Goal: Information Seeking & Learning: Learn about a topic

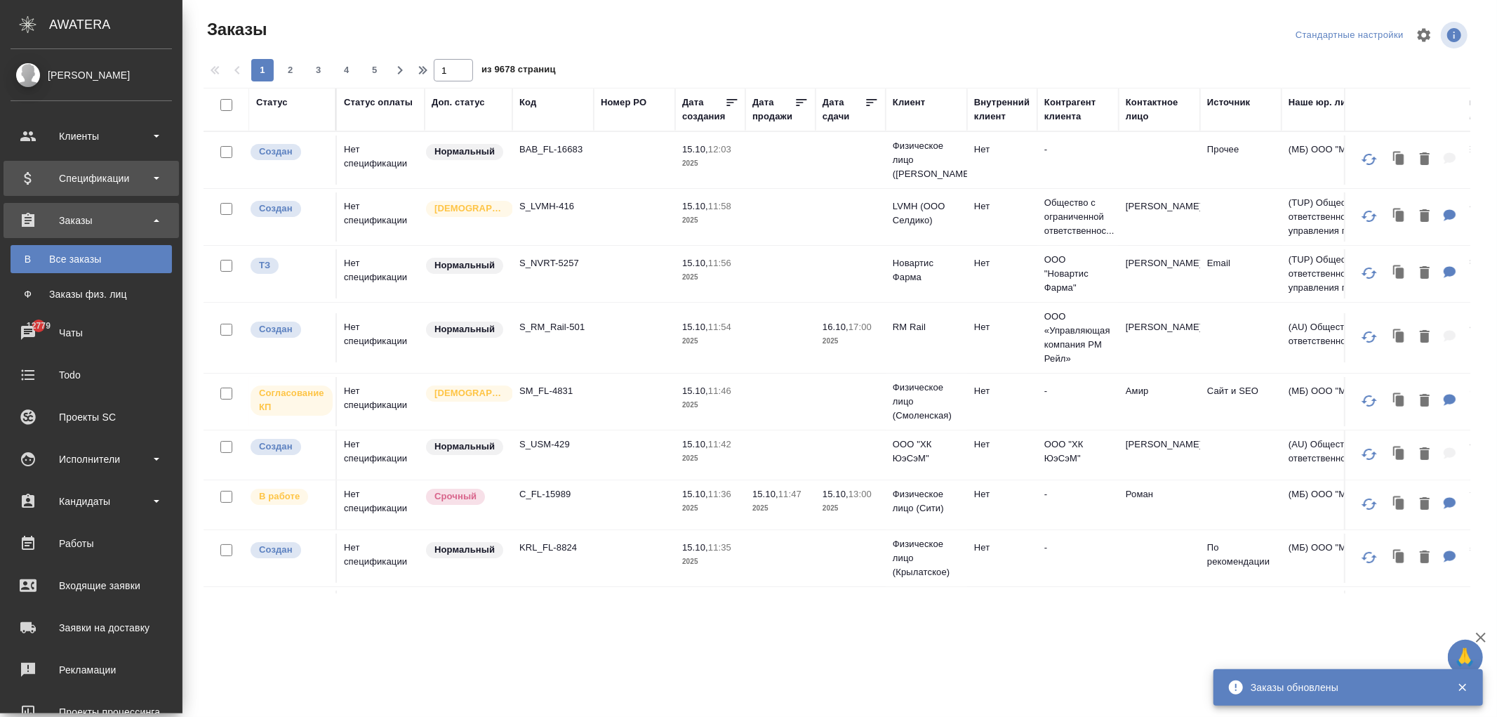
click at [81, 180] on div "Спецификации" at bounding box center [91, 178] width 161 height 21
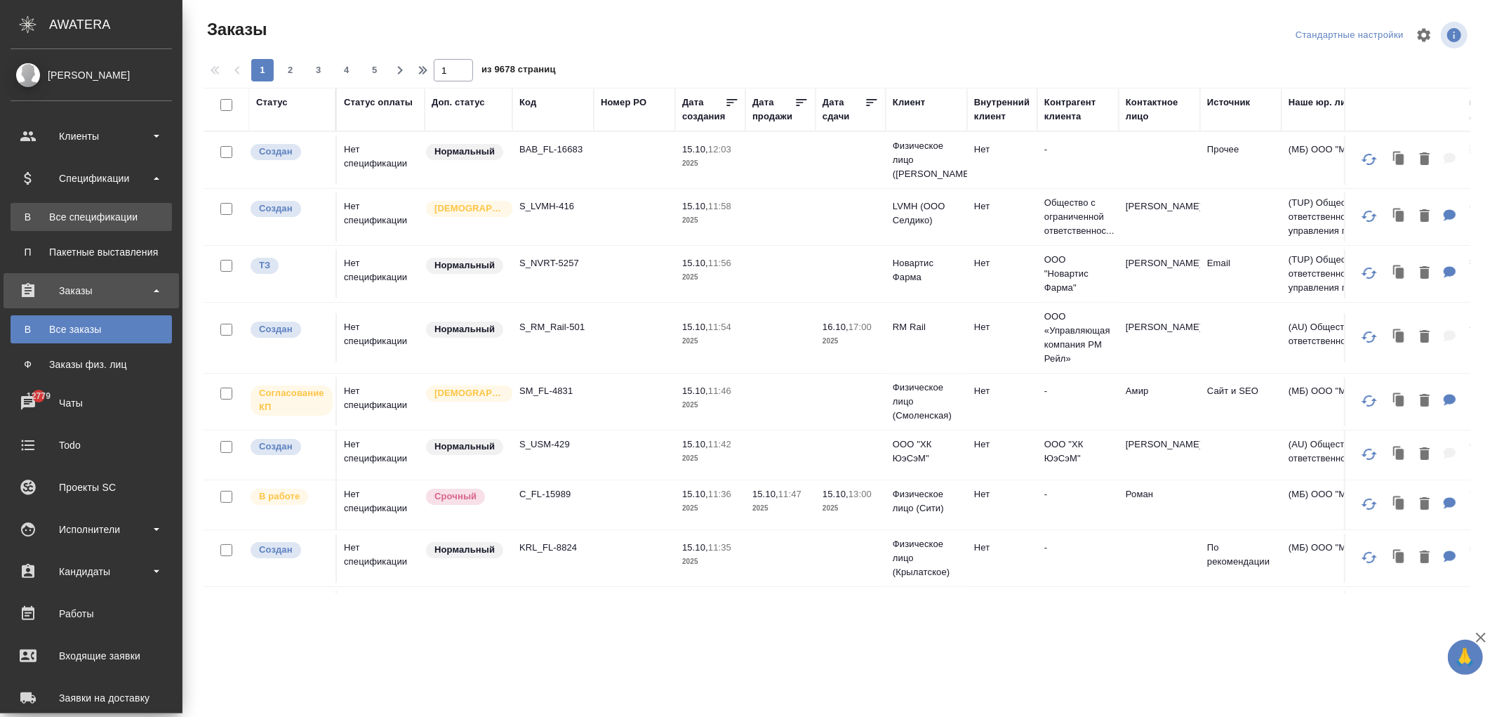
click at [91, 206] on link "В Все спецификации" at bounding box center [91, 217] width 161 height 28
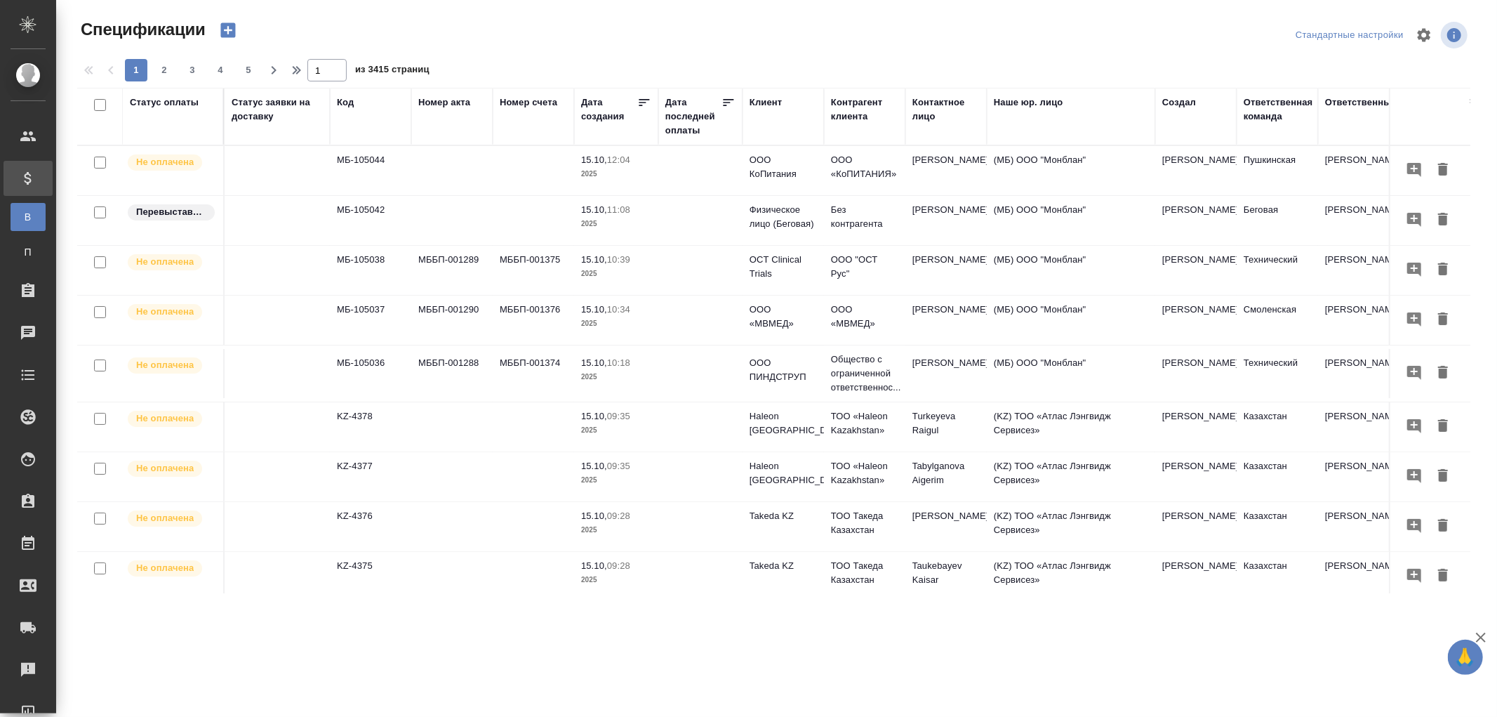
click at [372, 264] on td "МБ-105038" at bounding box center [370, 270] width 81 height 49
click at [372, 263] on td "МБ-105038" at bounding box center [370, 270] width 81 height 49
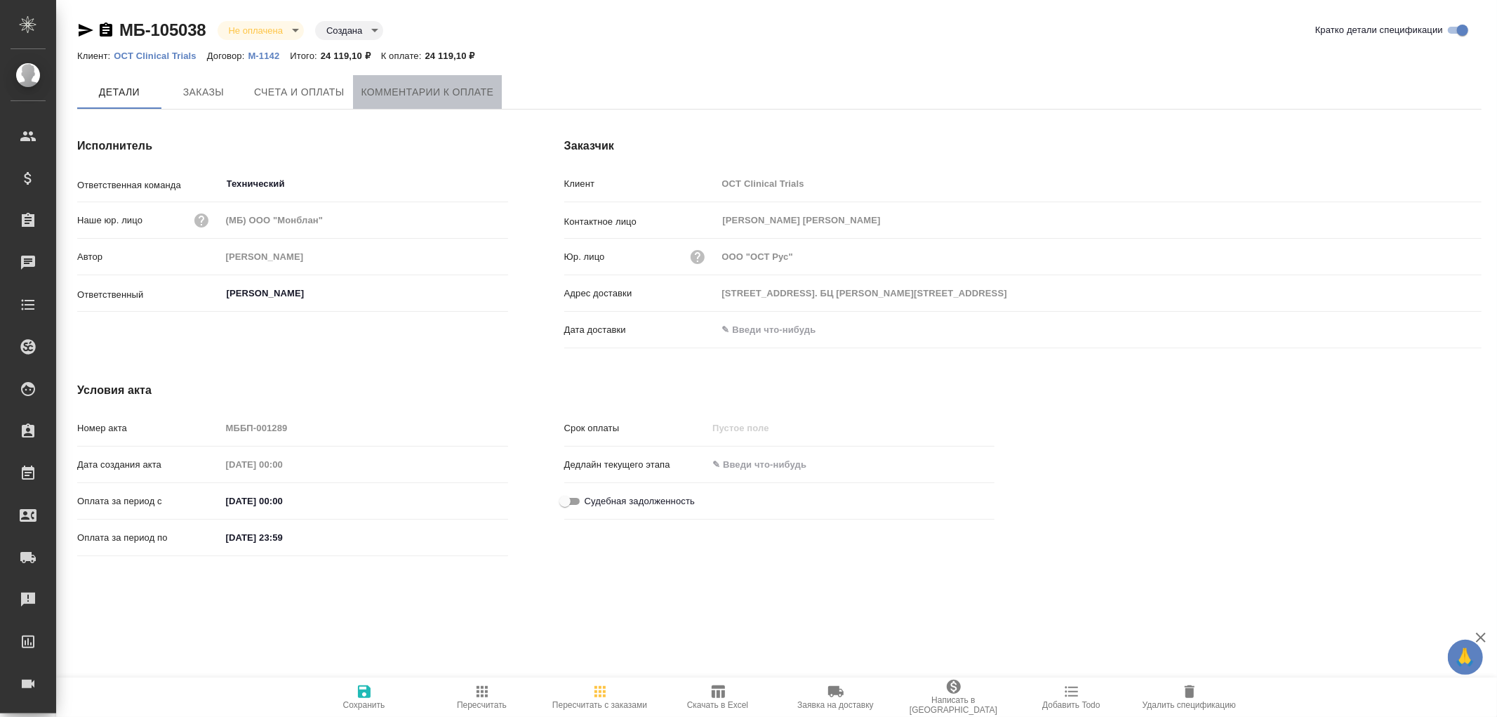
click at [457, 92] on span "Комментарии к оплате" at bounding box center [427, 93] width 133 height 18
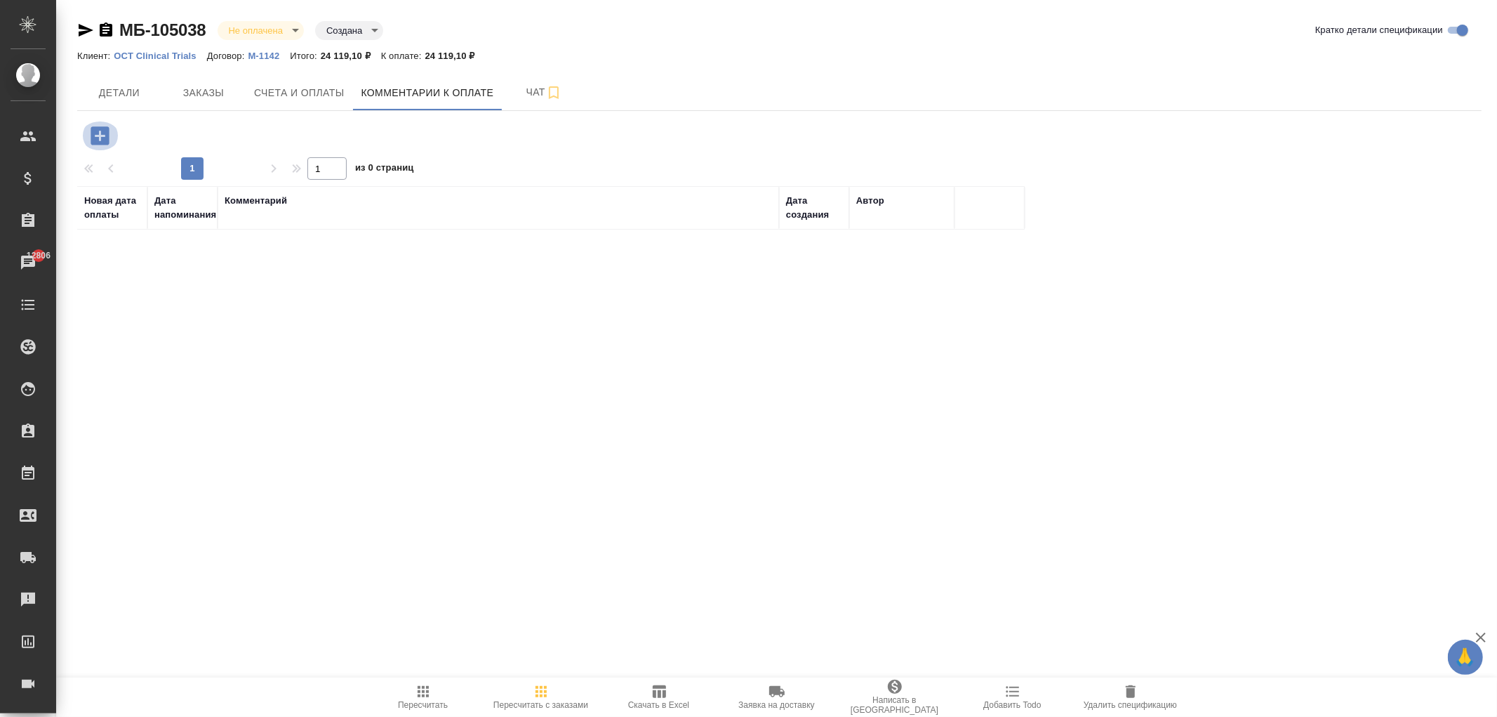
click at [102, 138] on icon "button" at bounding box center [100, 135] width 18 height 18
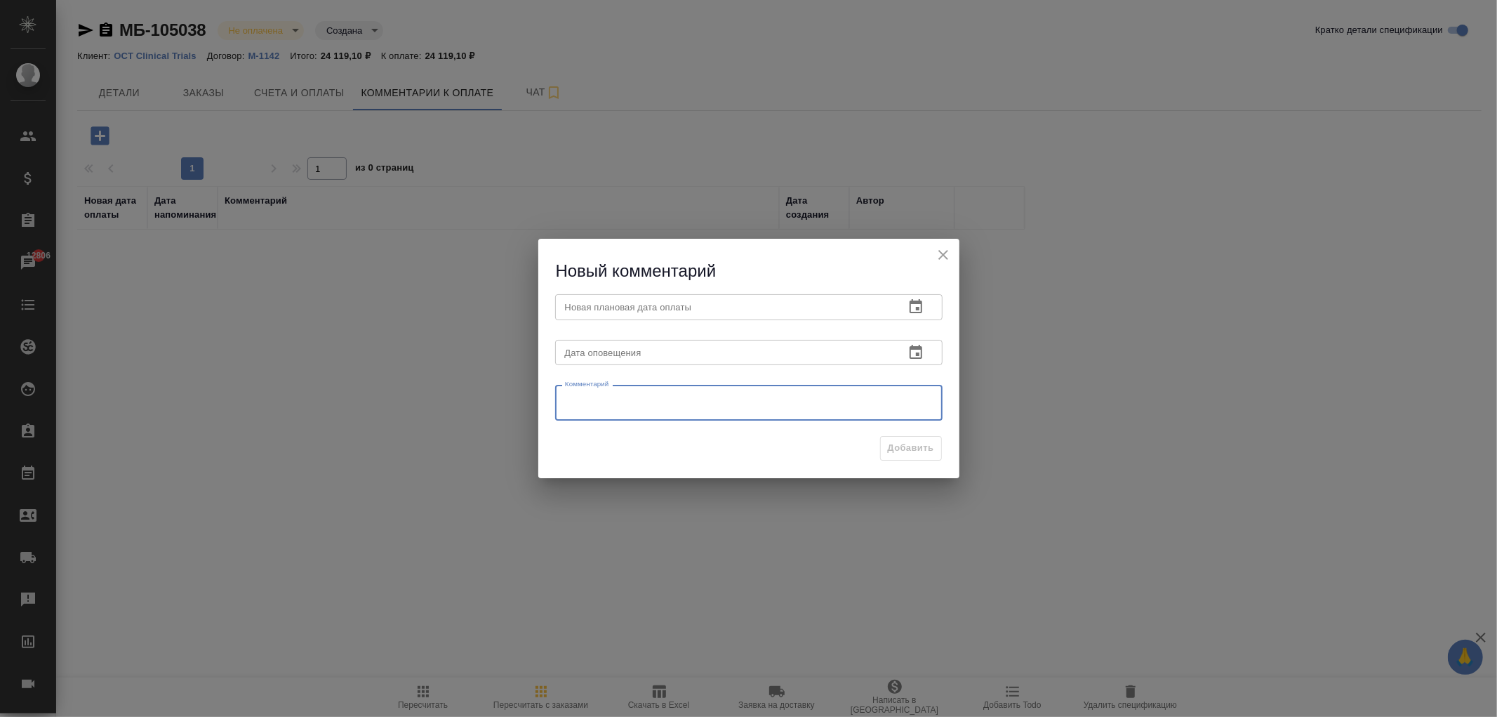
drag, startPoint x: 633, startPoint y: 410, endPoint x: 668, endPoint y: 408, distance: 35.1
click at [633, 410] on textarea at bounding box center [749, 402] width 368 height 21
click at [939, 249] on icon "close" at bounding box center [943, 254] width 17 height 17
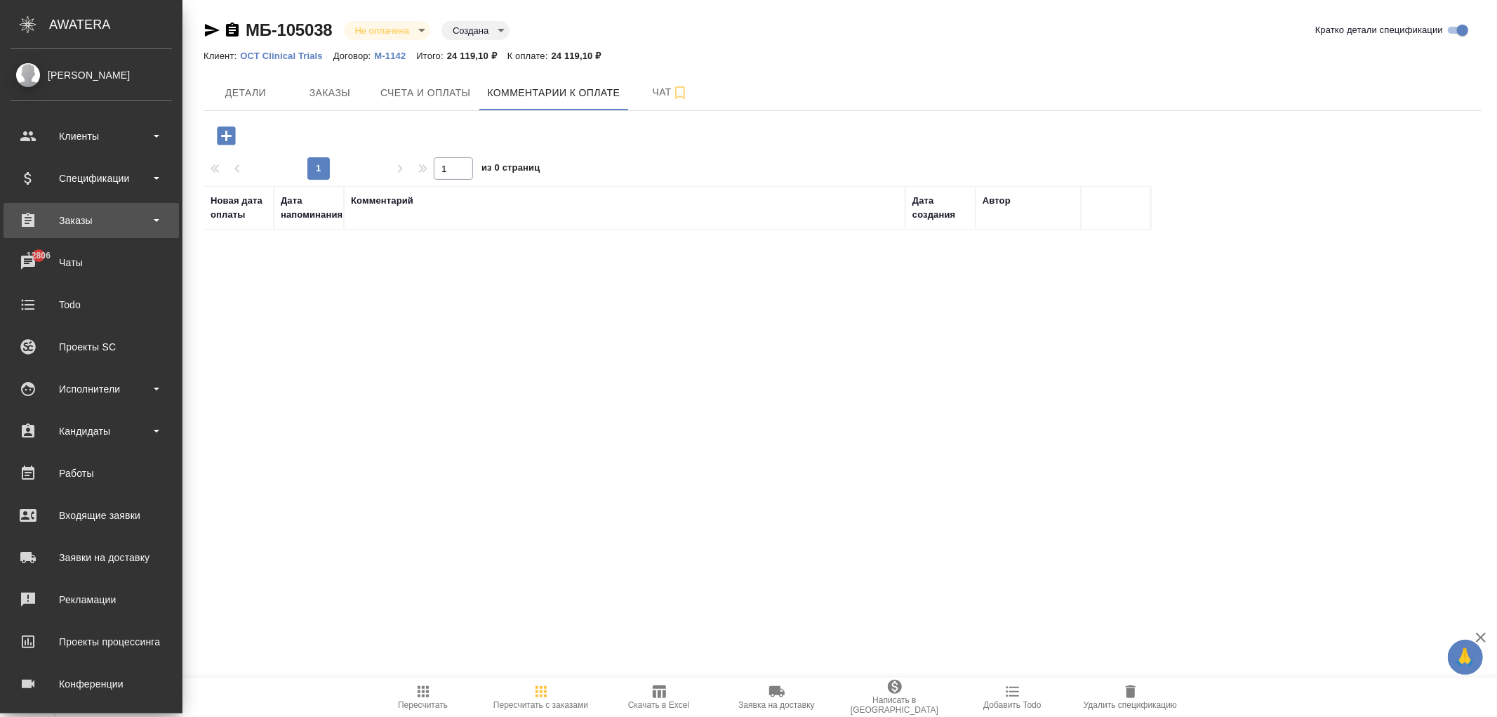
click at [74, 216] on div "Заказы" at bounding box center [91, 220] width 161 height 21
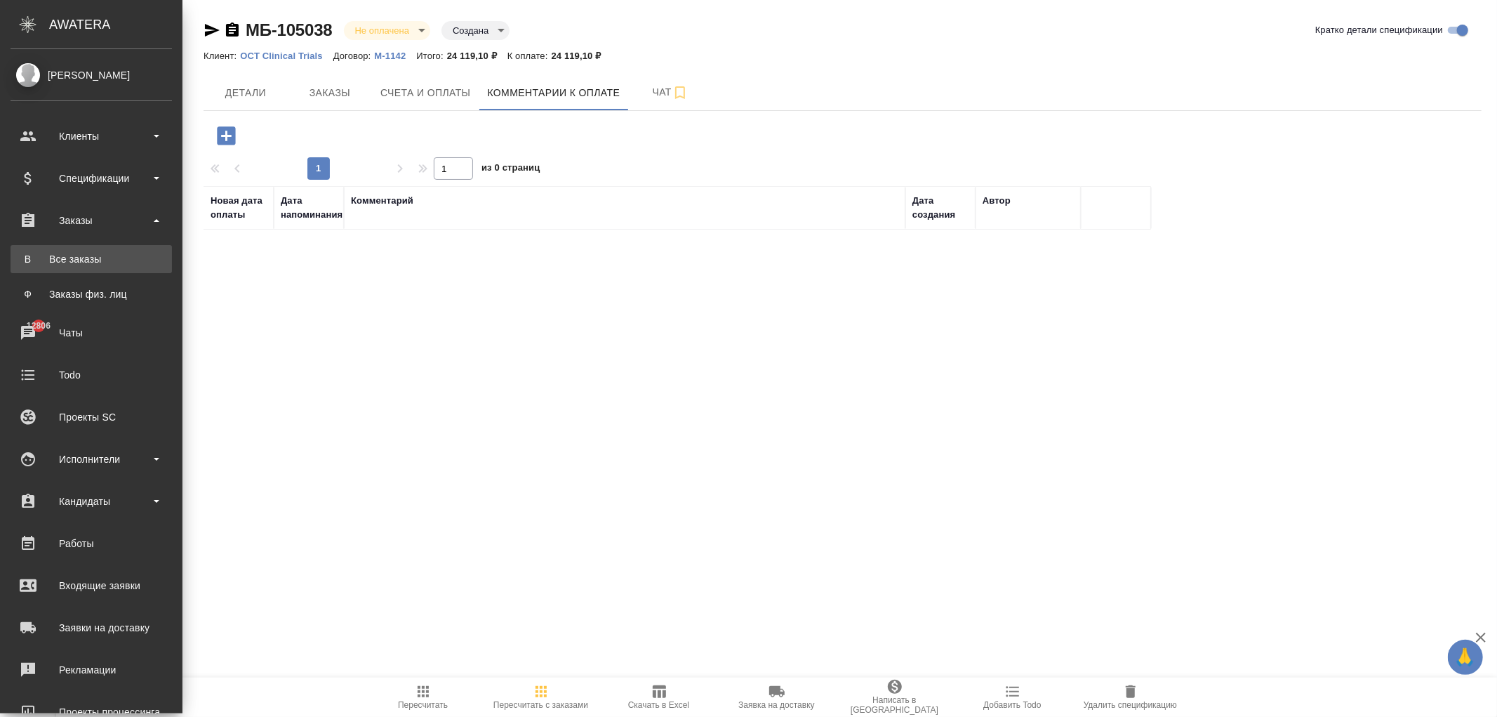
click at [82, 257] on div "Все заказы" at bounding box center [91, 259] width 147 height 14
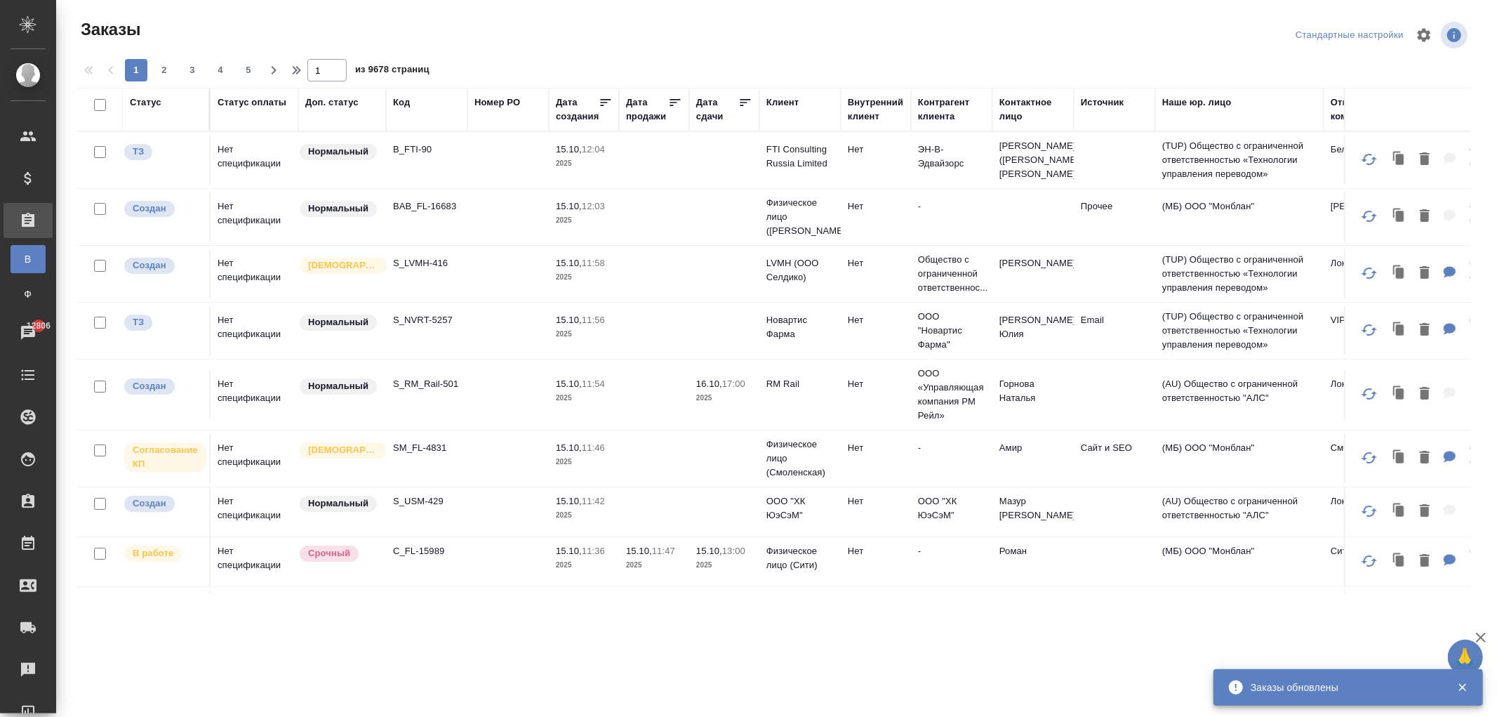
click at [235, 274] on td "Нет спецификации" at bounding box center [255, 273] width 88 height 49
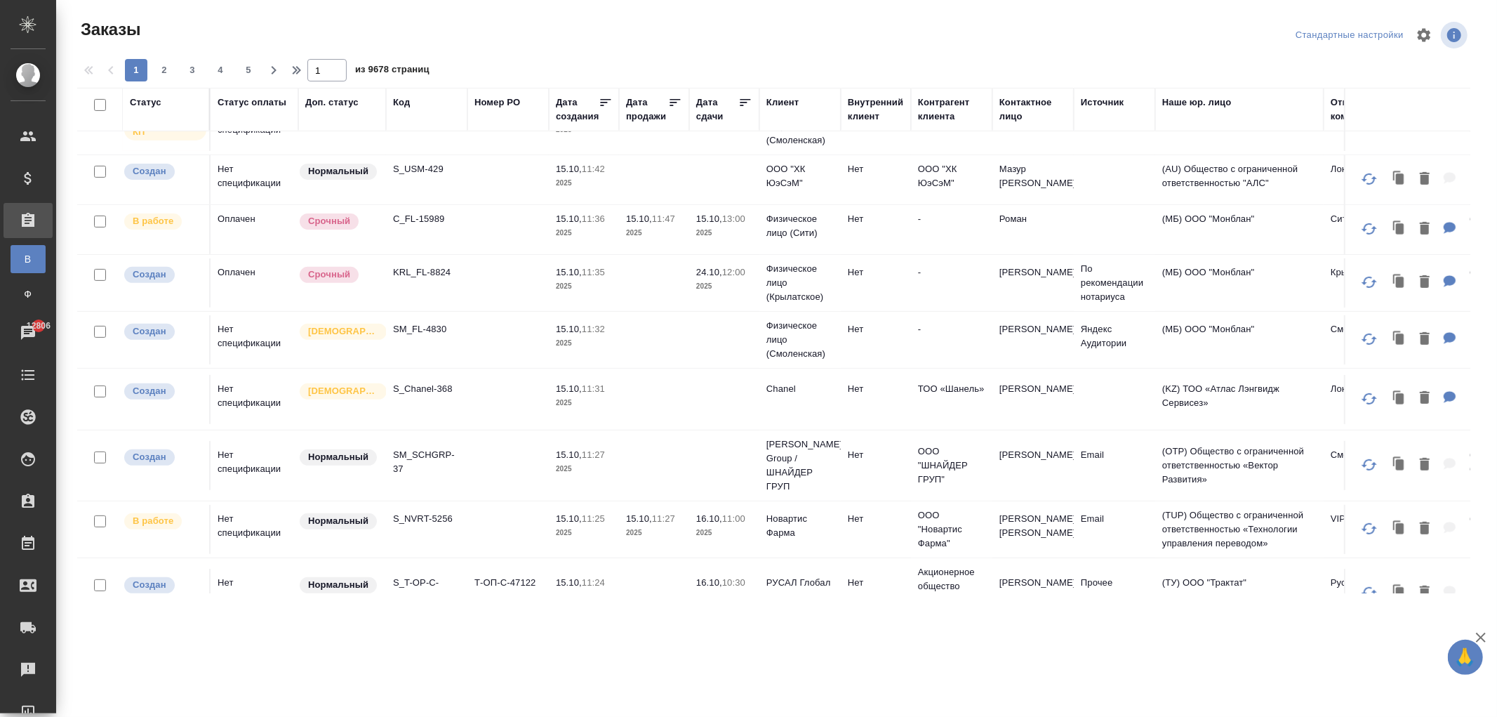
scroll to position [623, 0]
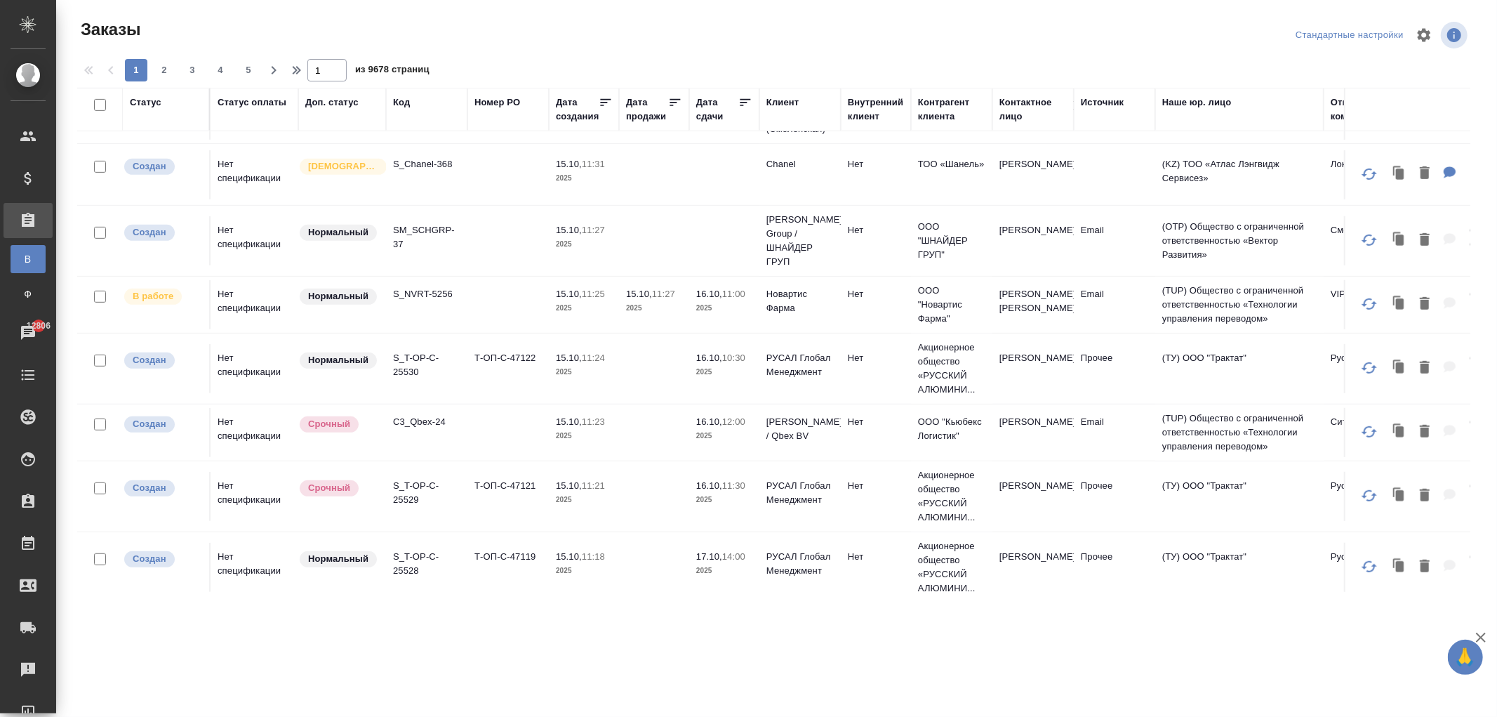
click at [427, 305] on td "S_NVRT-5256" at bounding box center [426, 304] width 81 height 49
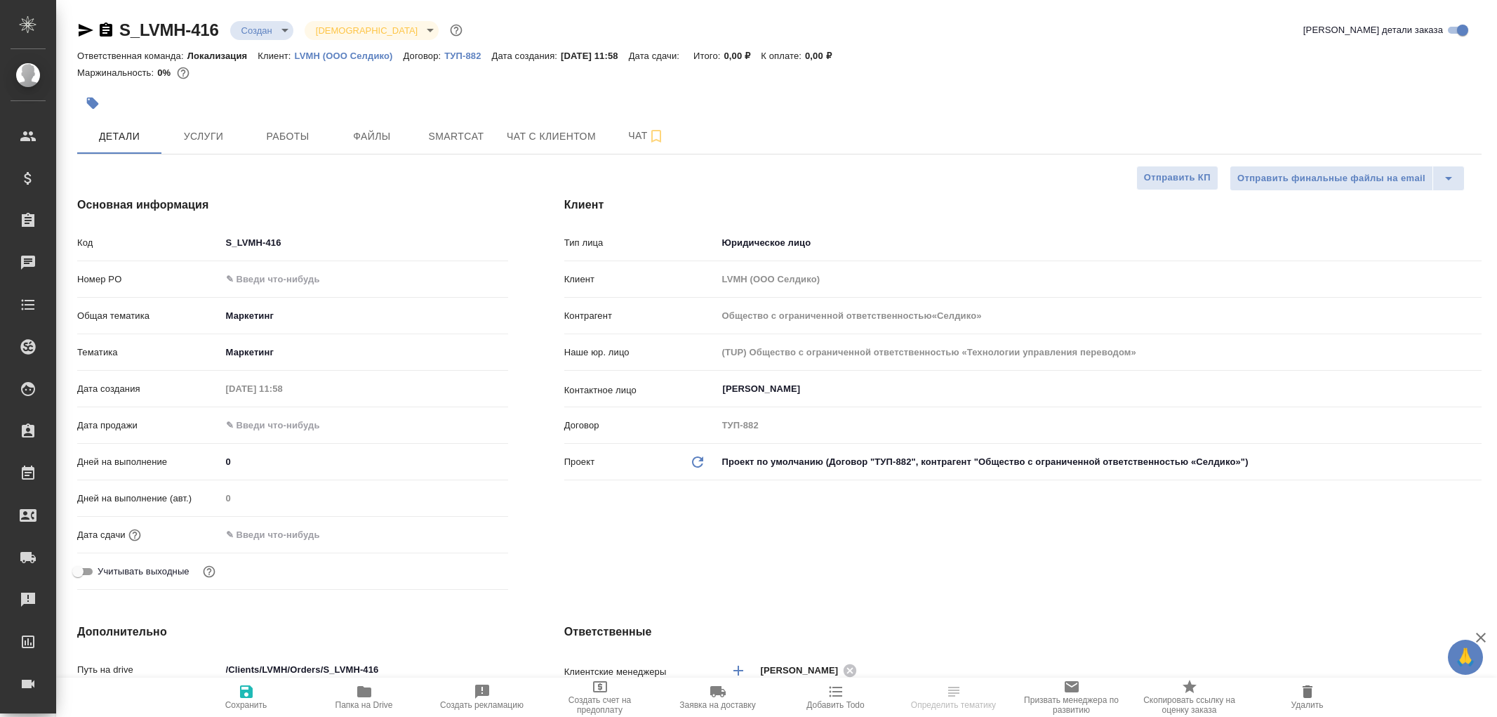
select select "RU"
type input "Общество с ограниченной ответственностью«Селдико»"
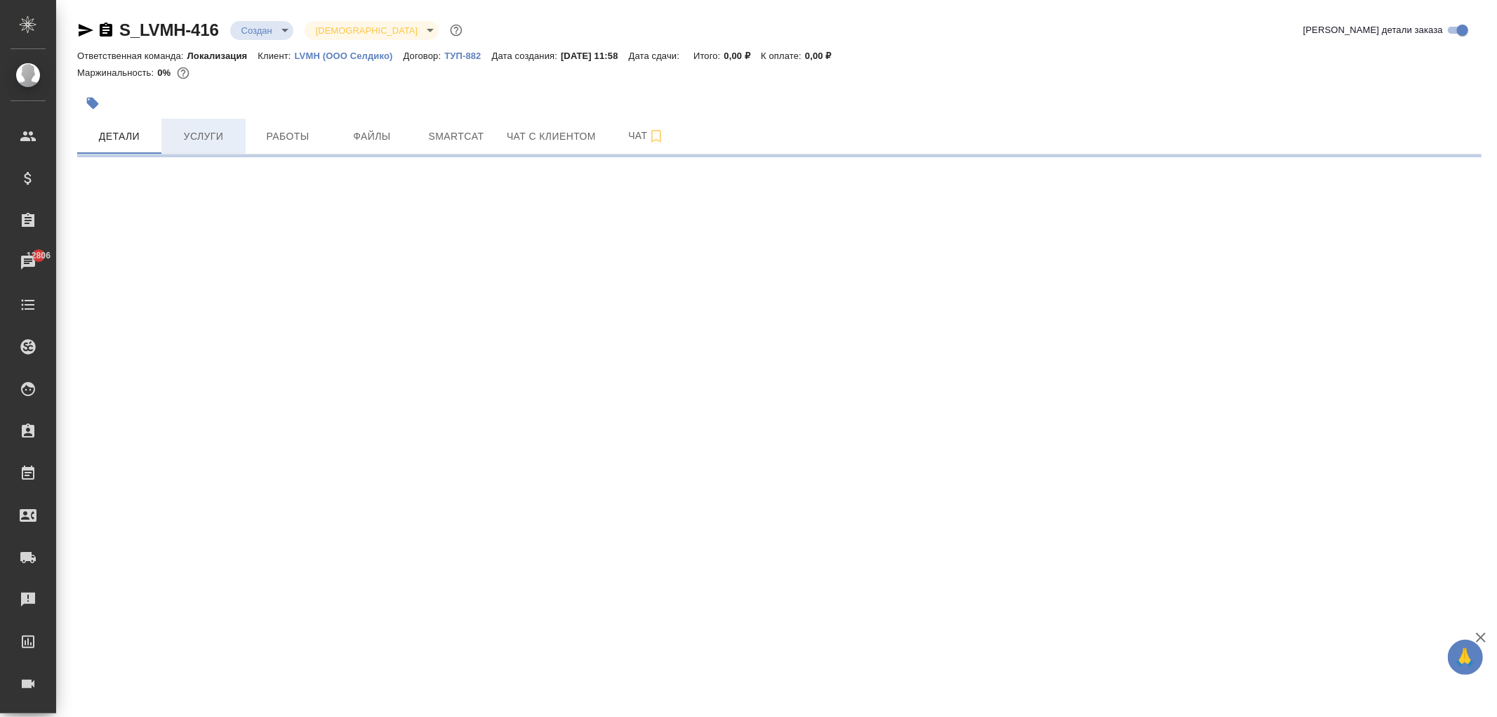
select select "RU"
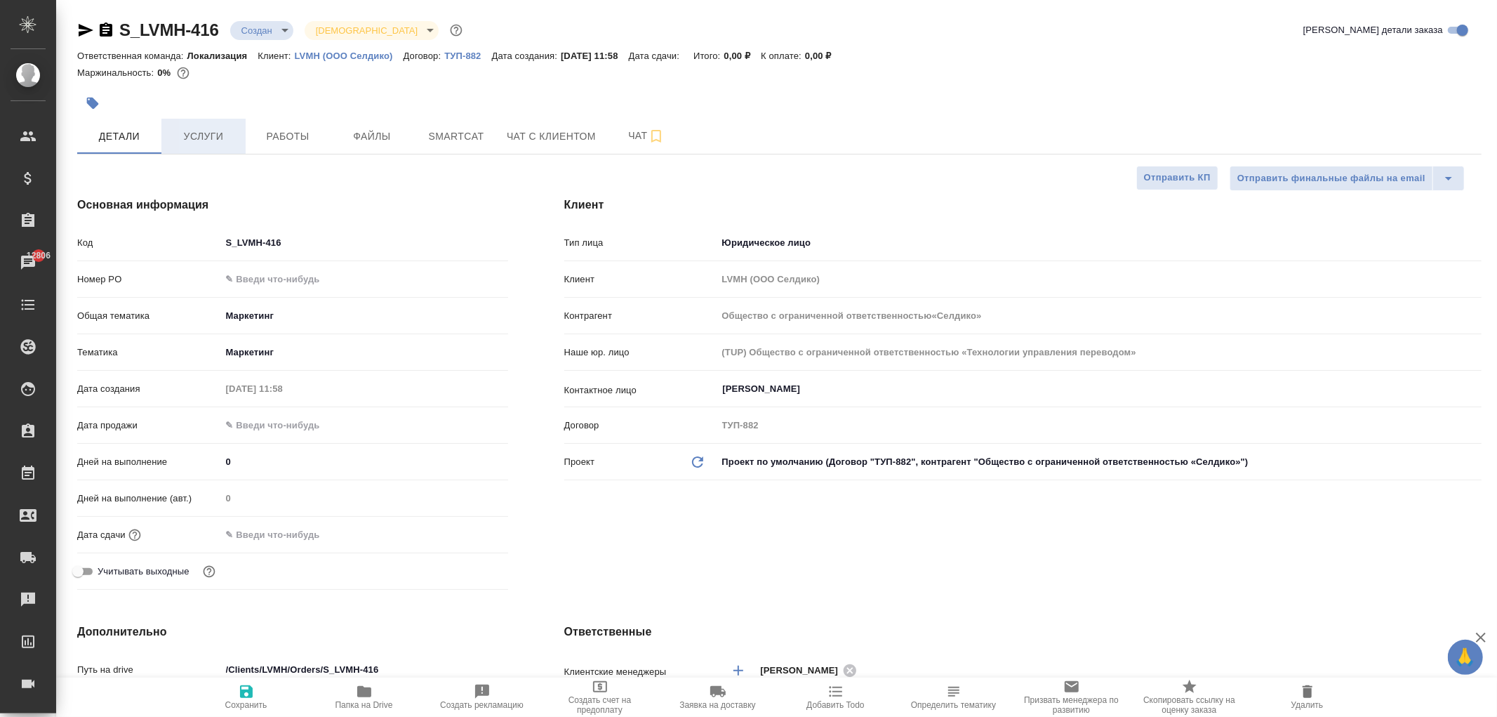
type textarea "x"
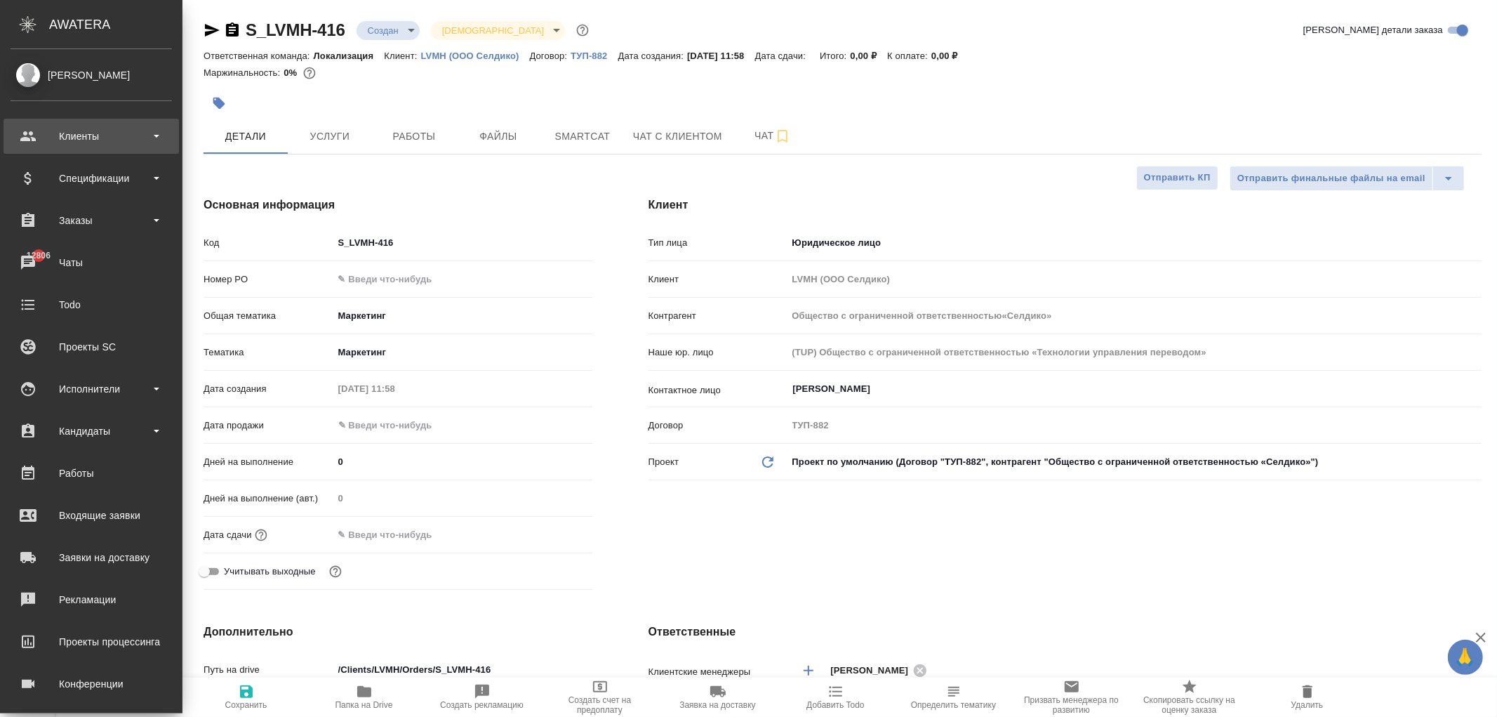
type input "Общество с ограниченной ответственностью«Селдико»"
type textarea "x"
type input "Общество с ограниченной ответственностью«Селдико»"
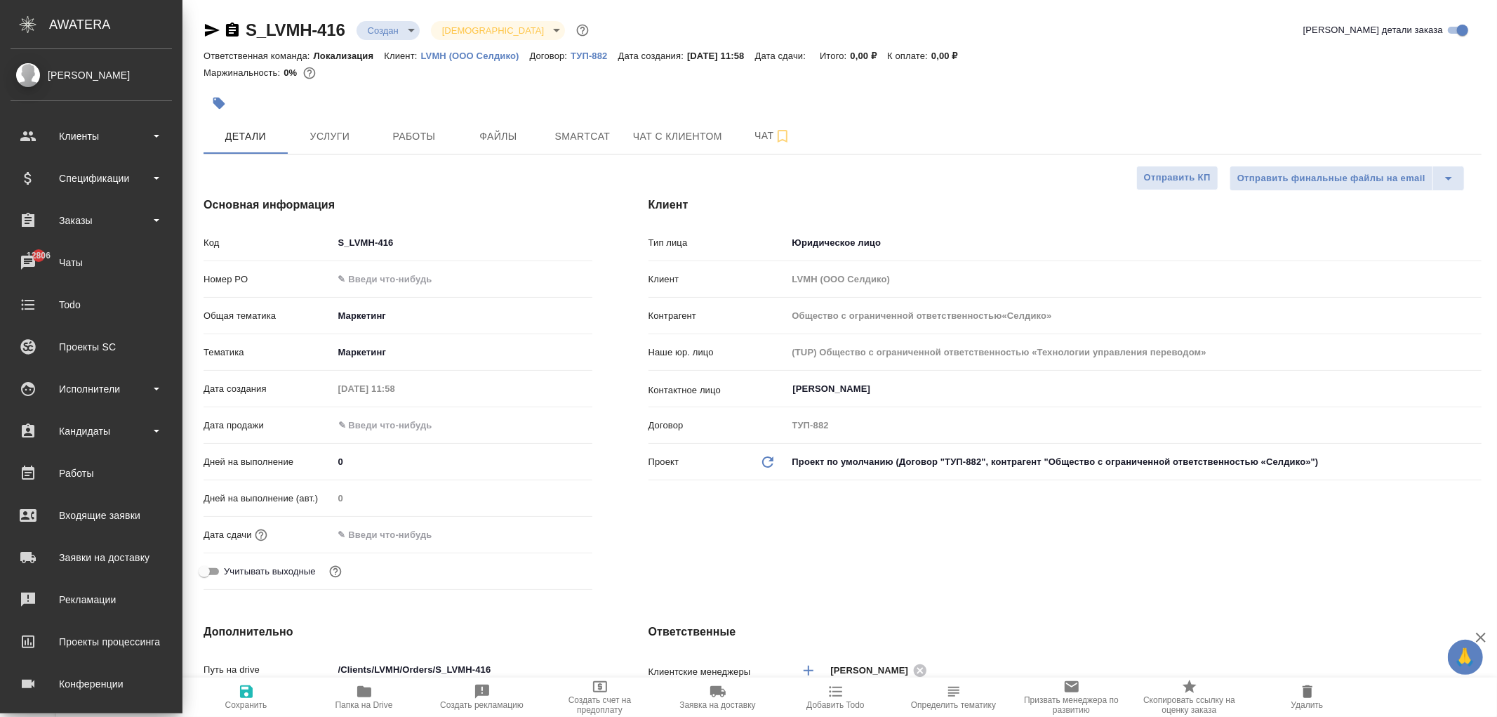
type textarea "x"
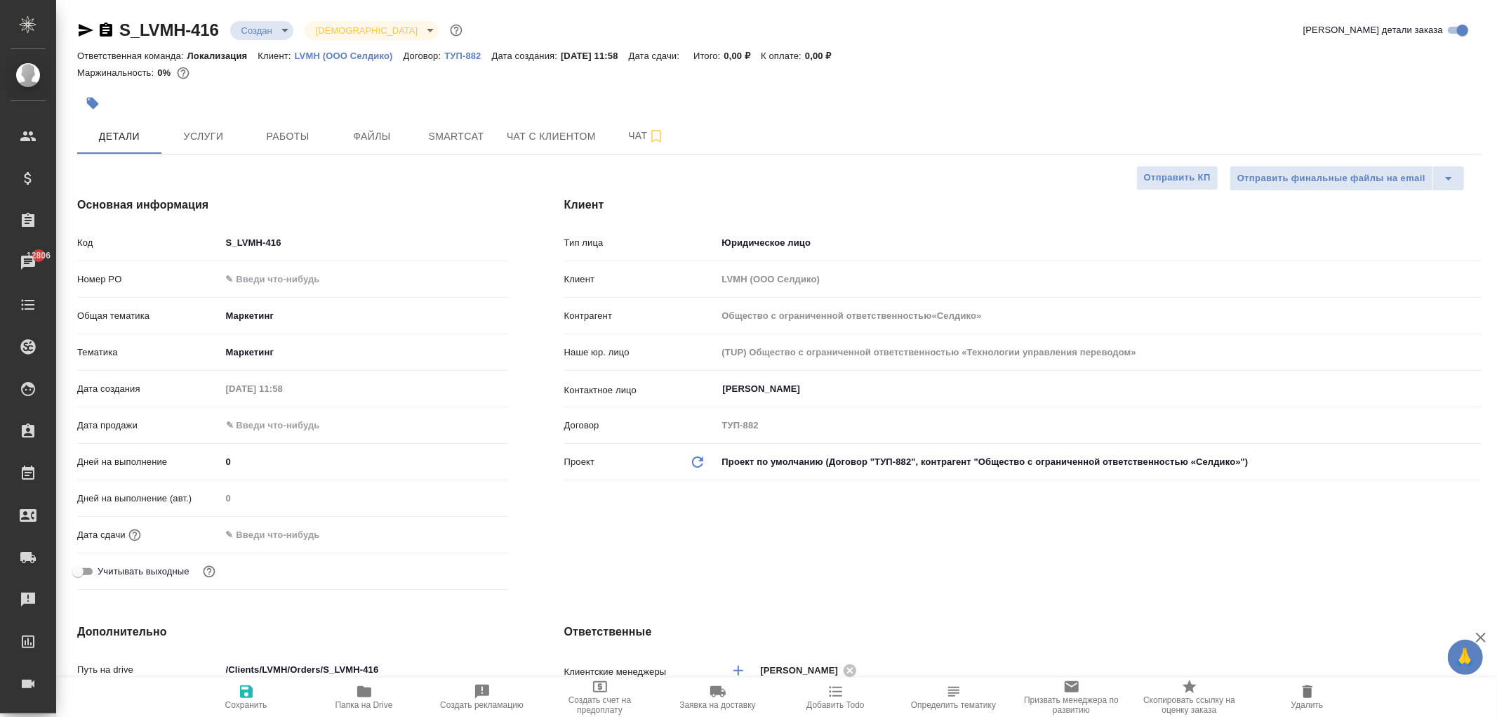
type input "Общество с ограниченной ответственностью«Селдико»"
type textarea "x"
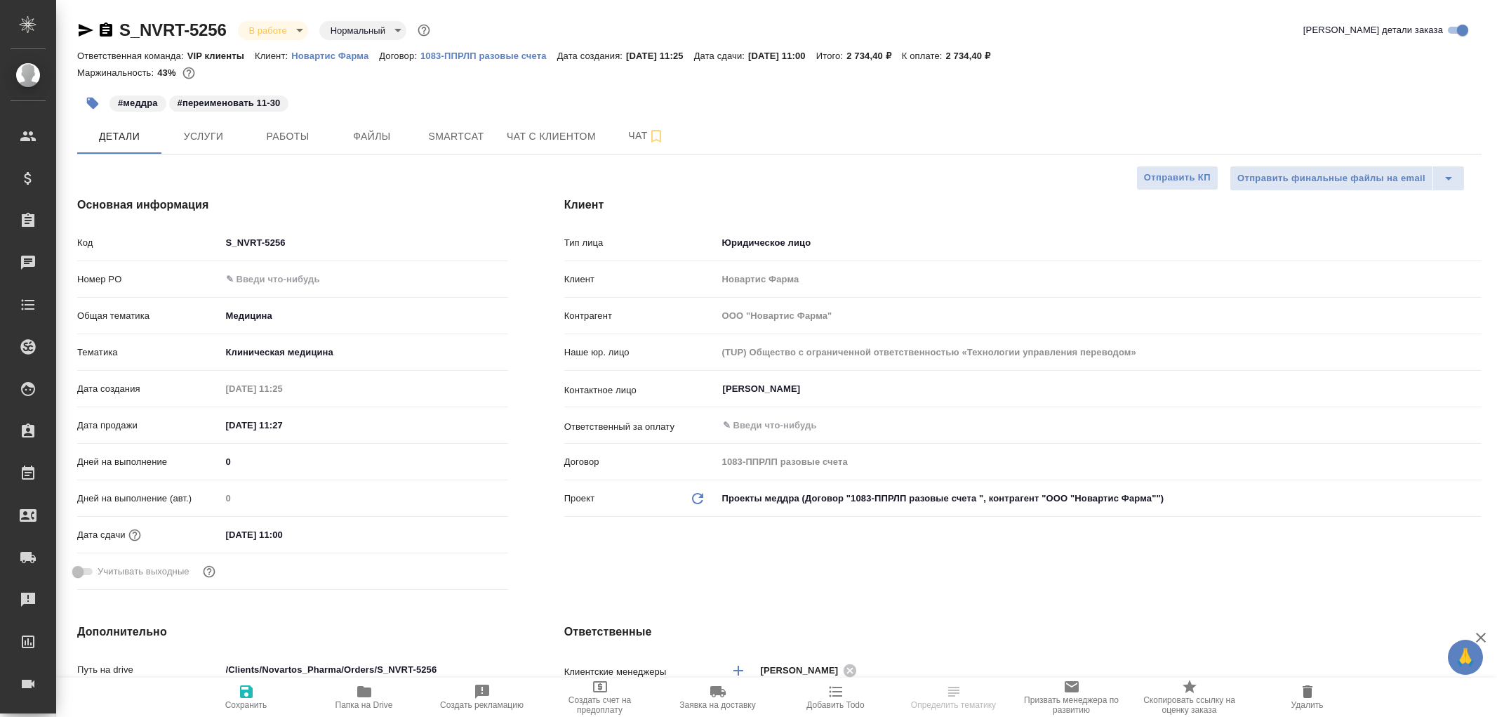
select select "RU"
click at [439, 142] on span "Smartcat" at bounding box center [456, 137] width 67 height 18
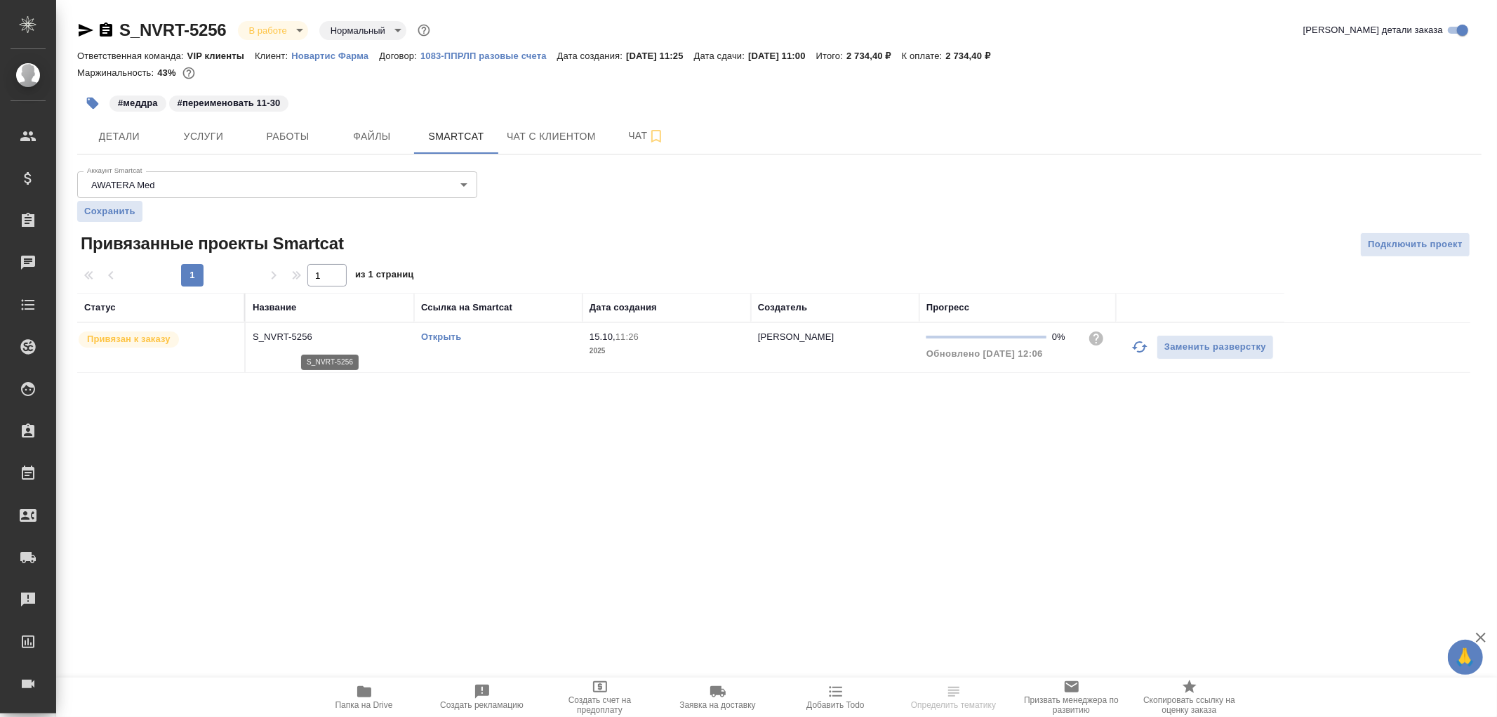
click at [295, 340] on p "S_NVRT-5256" at bounding box center [330, 337] width 154 height 14
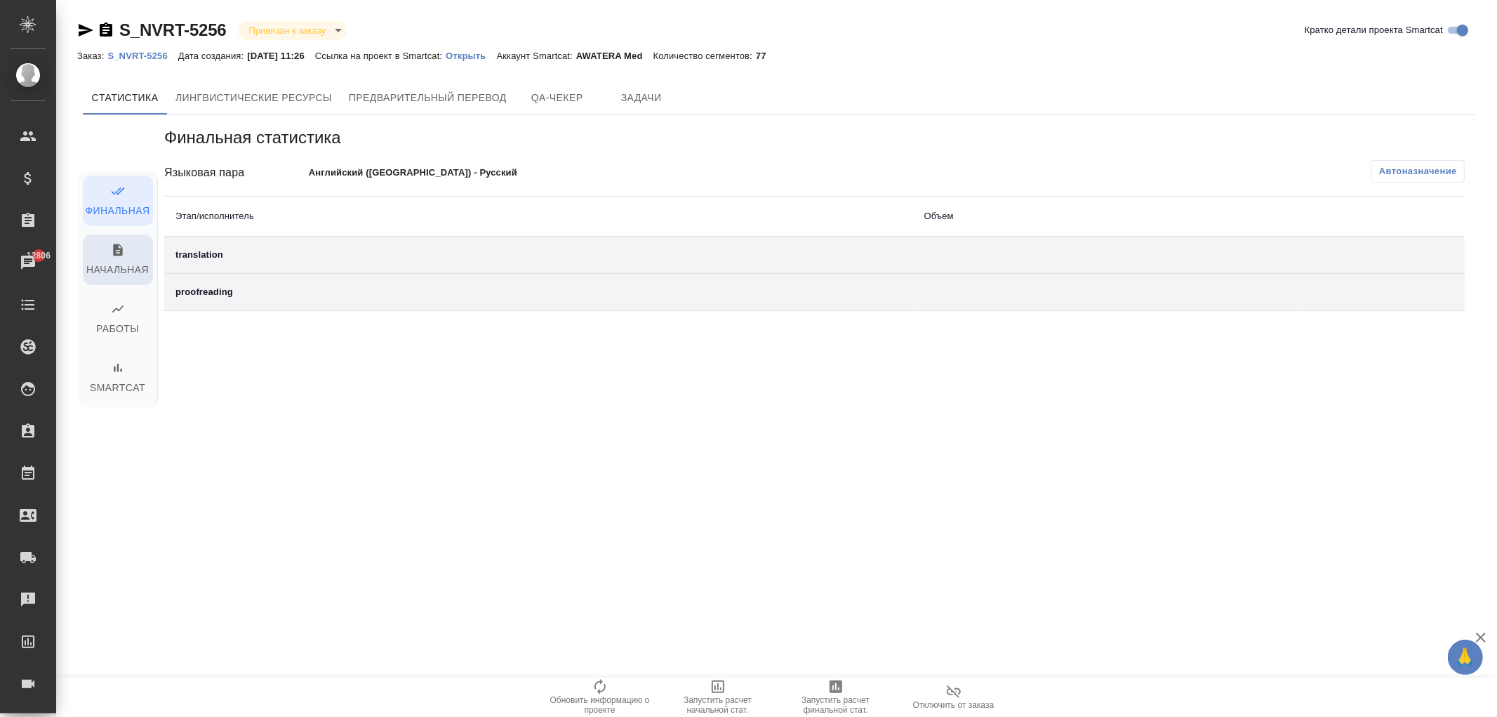
click at [119, 263] on span "Начальная" at bounding box center [117, 261] width 53 height 36
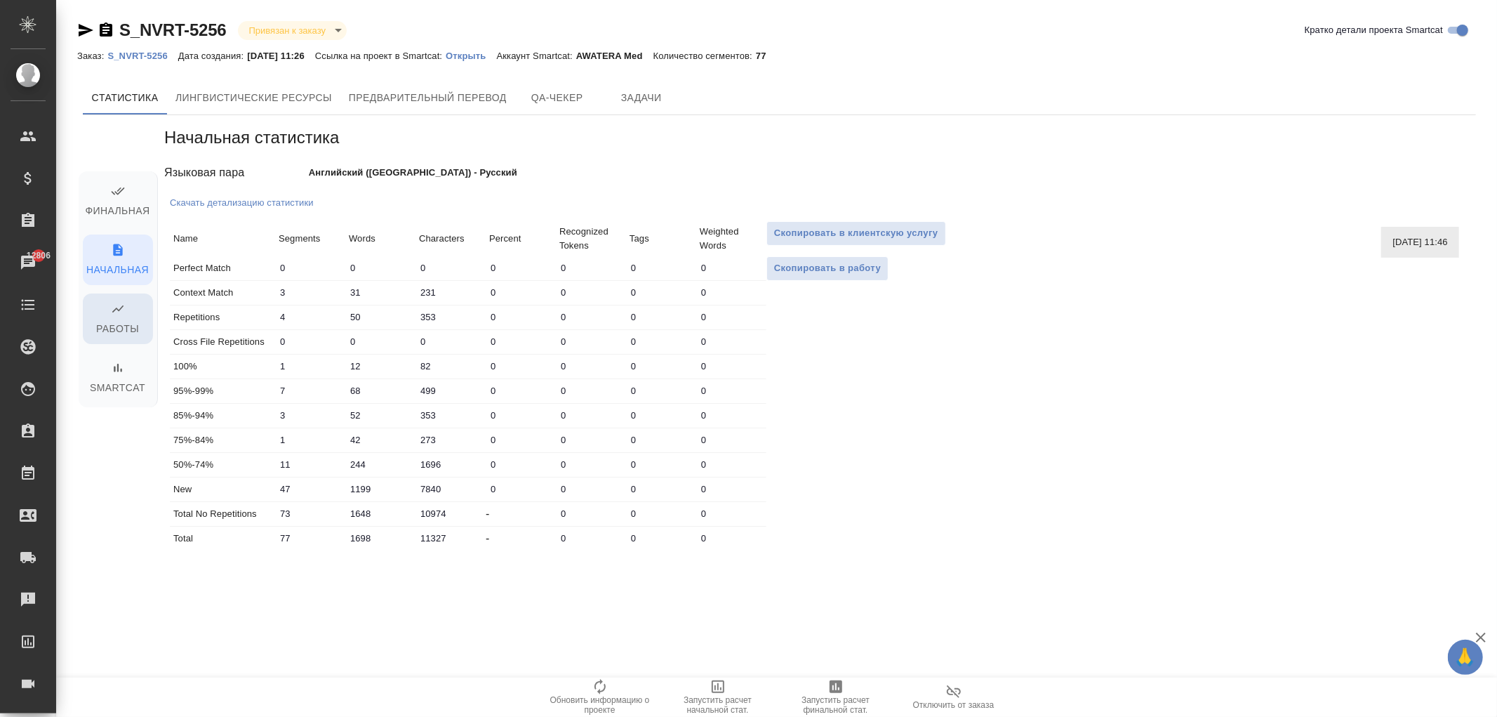
click at [109, 318] on span "Работы" at bounding box center [117, 320] width 53 height 36
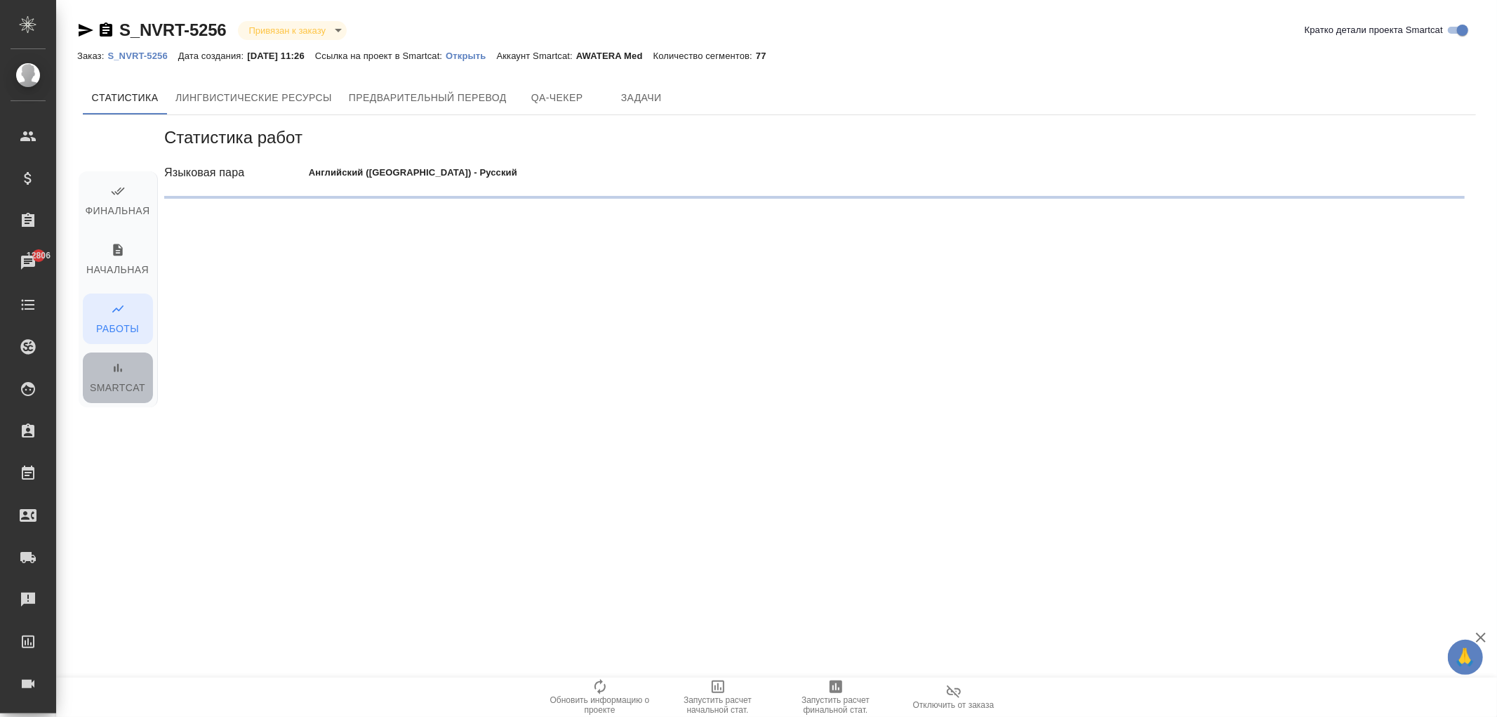
click at [112, 384] on span "Smartcat" at bounding box center [117, 379] width 53 height 36
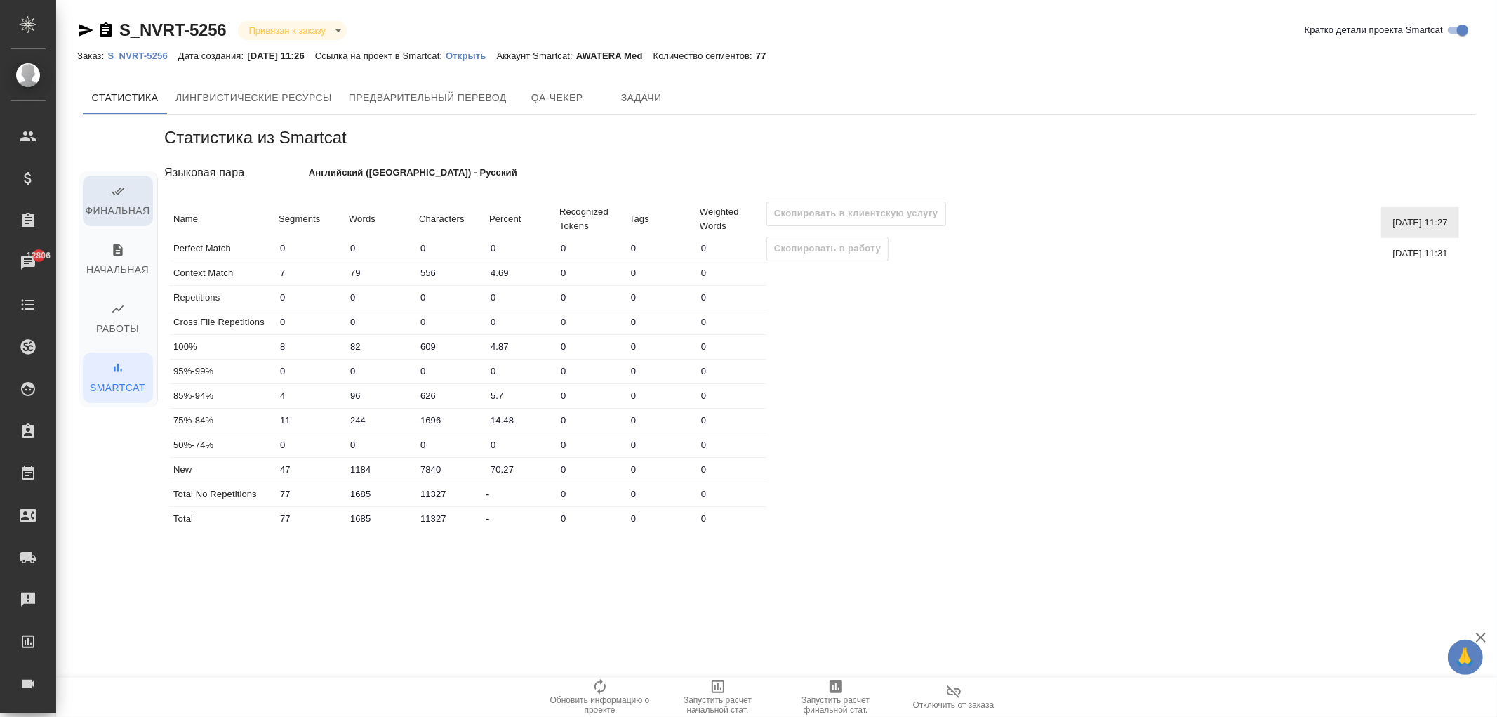
click at [99, 202] on span "Финальная" at bounding box center [117, 202] width 53 height 36
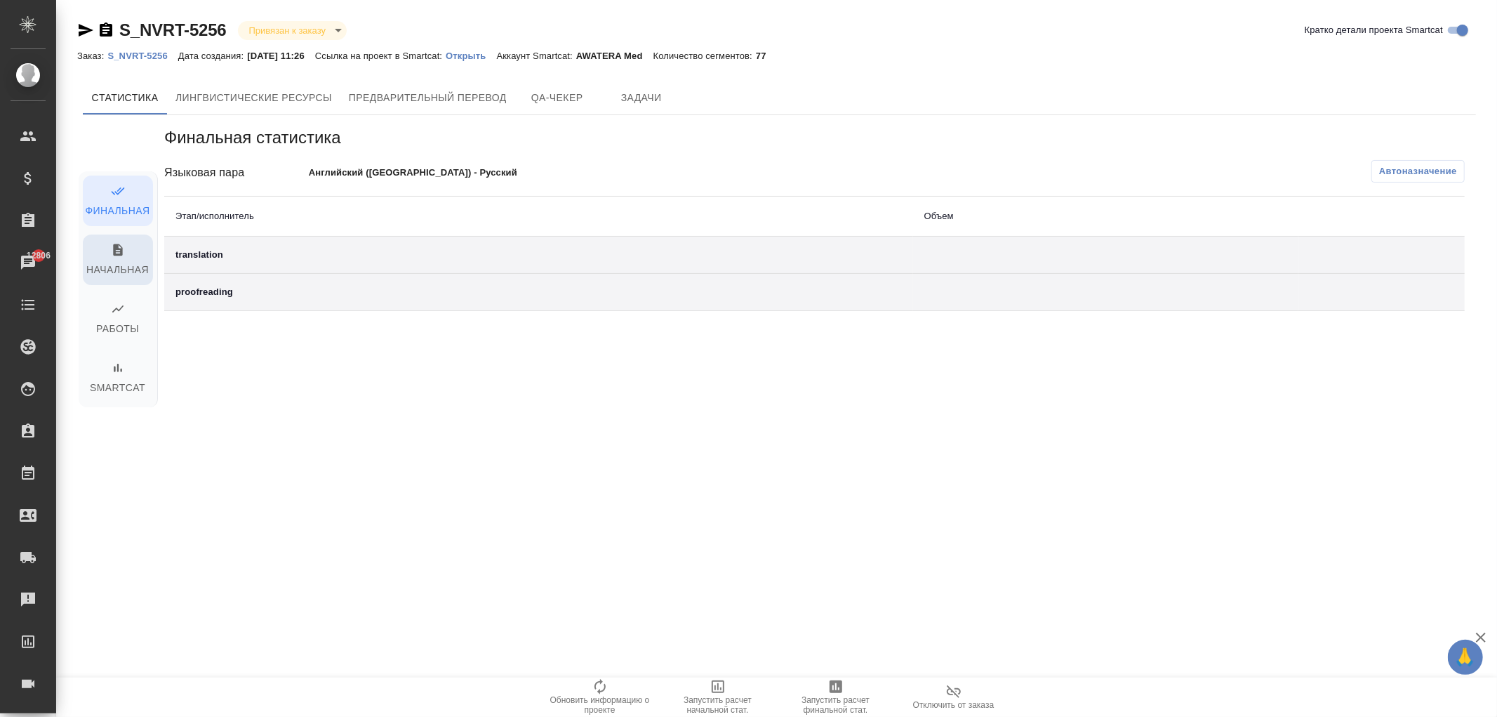
click at [116, 258] on span "Начальная" at bounding box center [117, 261] width 53 height 36
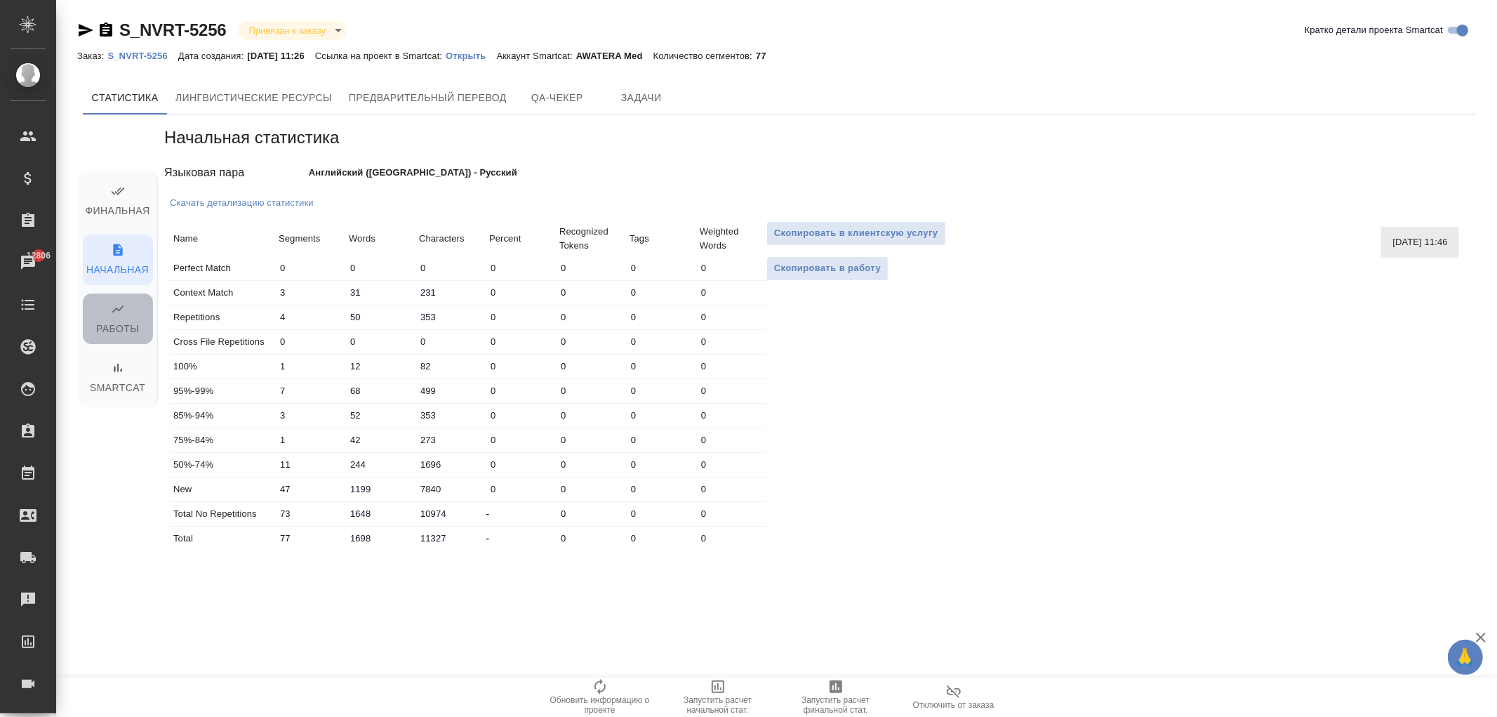
click at [110, 324] on span "Работы" at bounding box center [117, 320] width 53 height 36
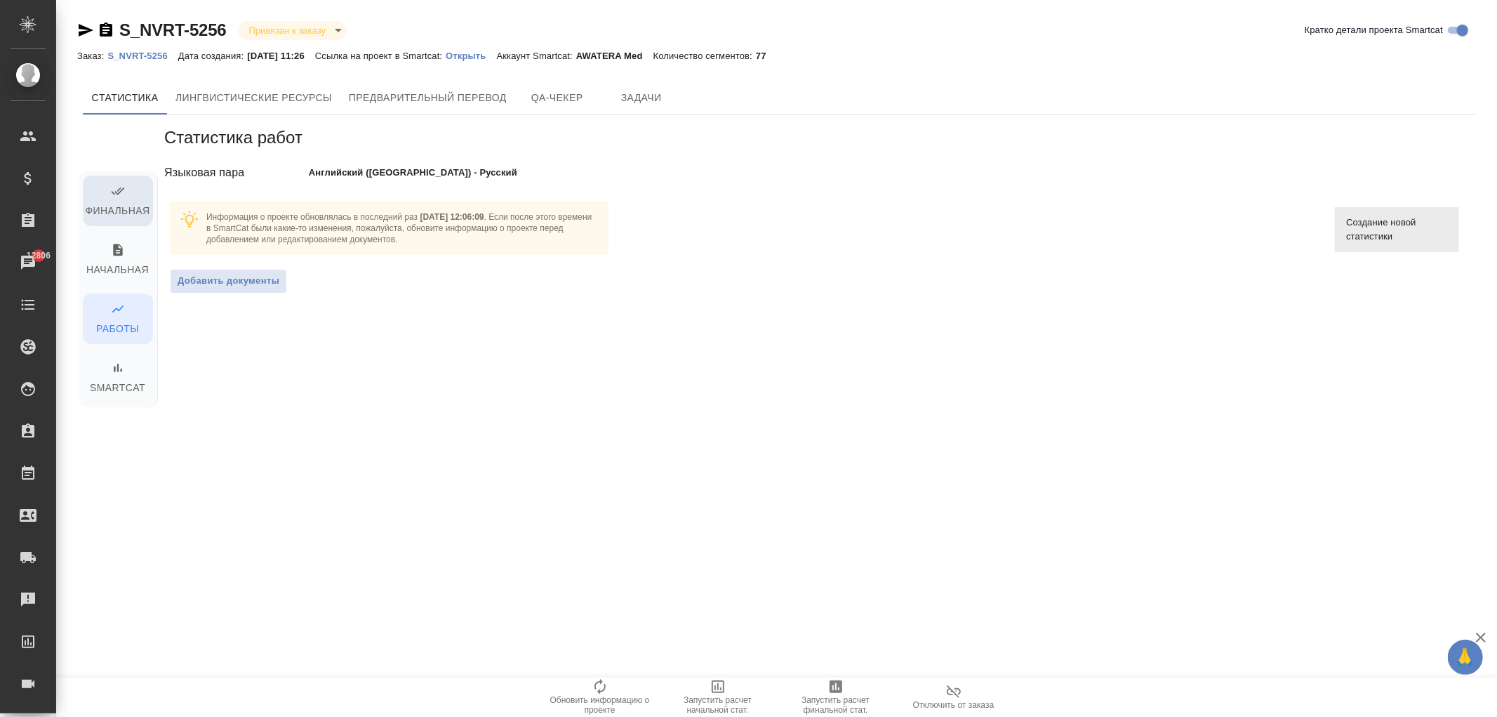
click at [114, 204] on span "Финальная" at bounding box center [117, 202] width 53 height 36
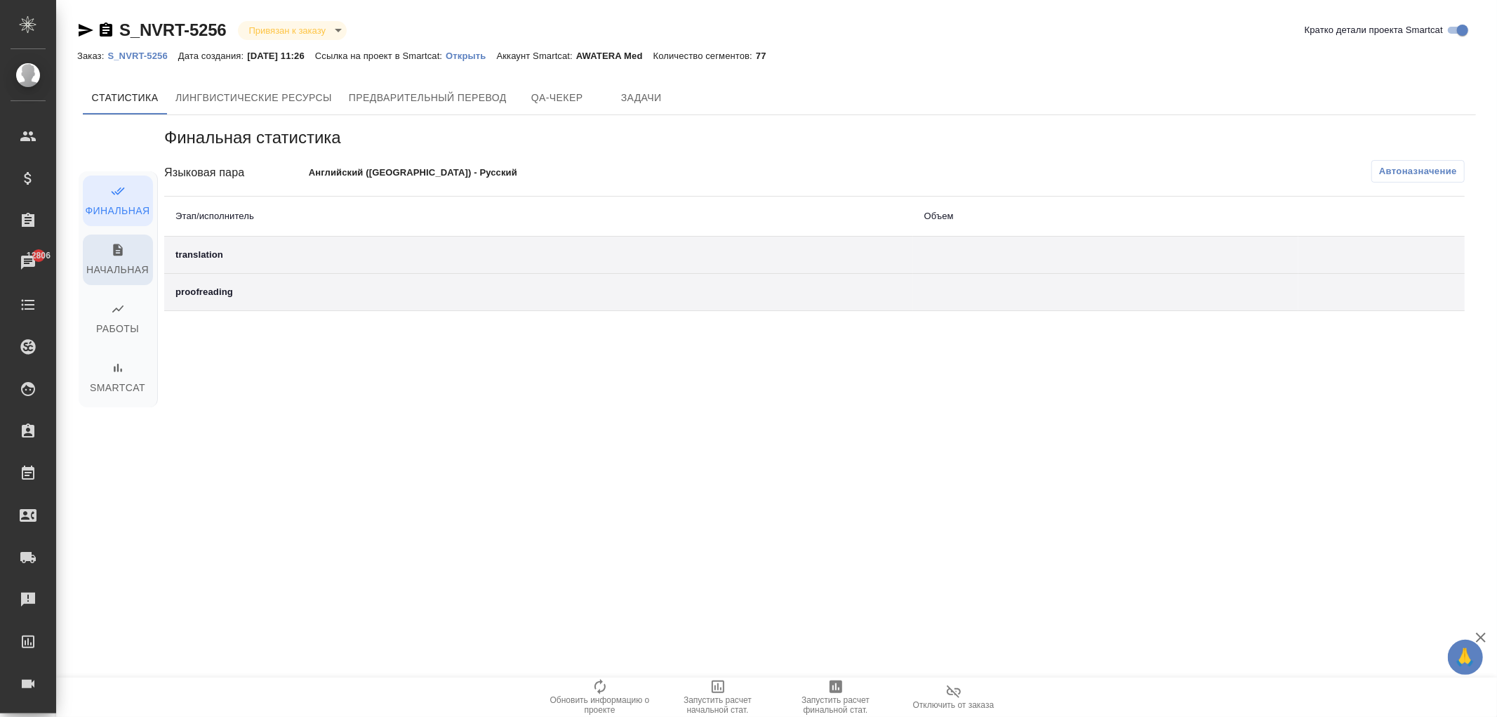
click at [111, 255] on icon "button" at bounding box center [118, 250] width 14 height 14
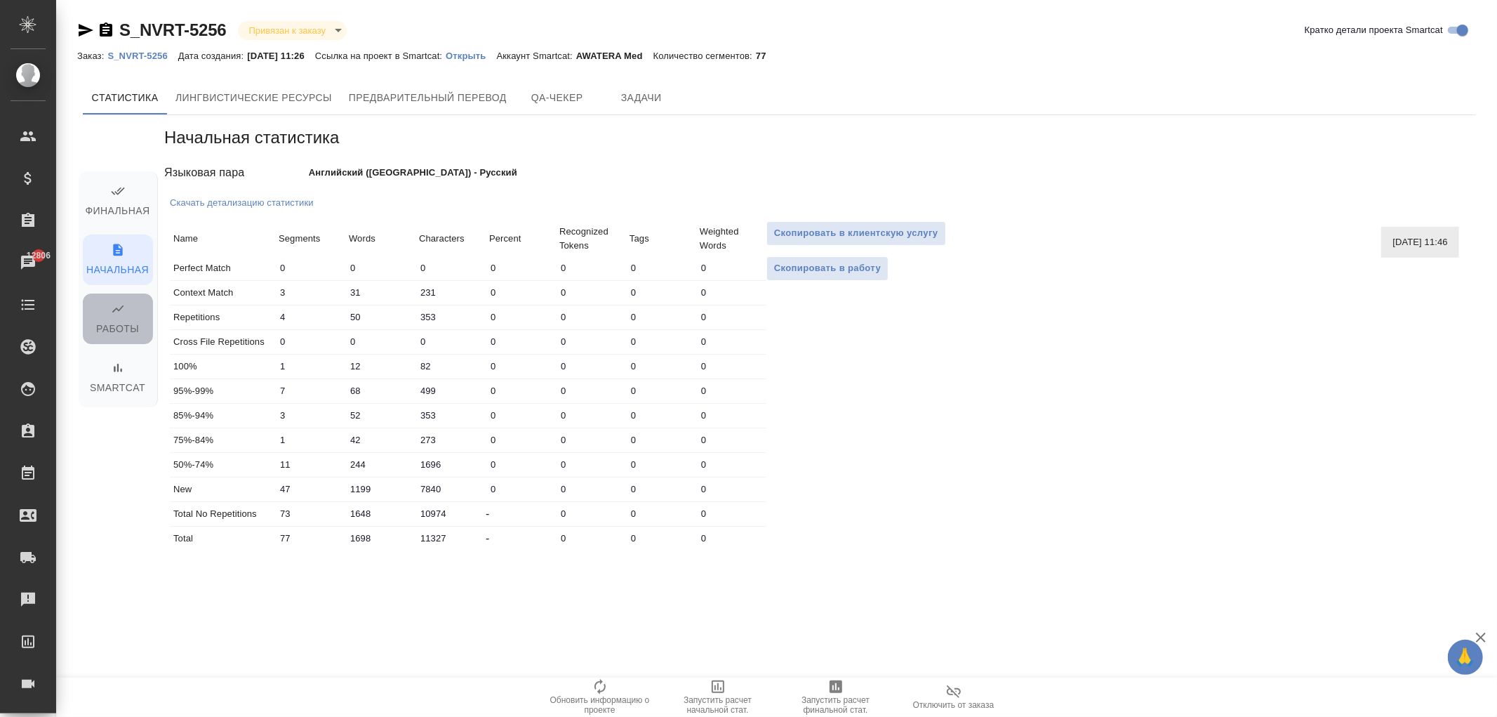
click at [105, 311] on span "Работы" at bounding box center [117, 320] width 53 height 36
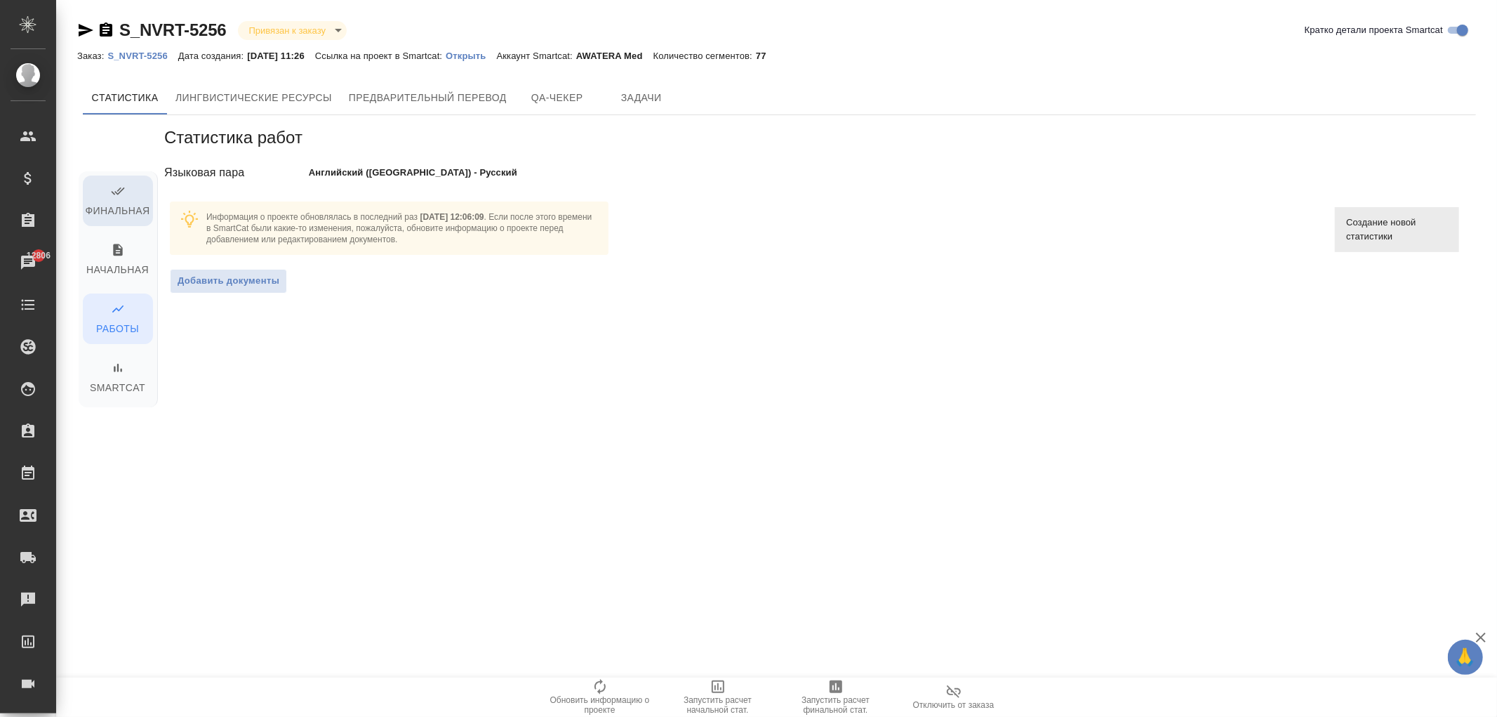
click at [104, 204] on span "Финальная" at bounding box center [117, 202] width 53 height 36
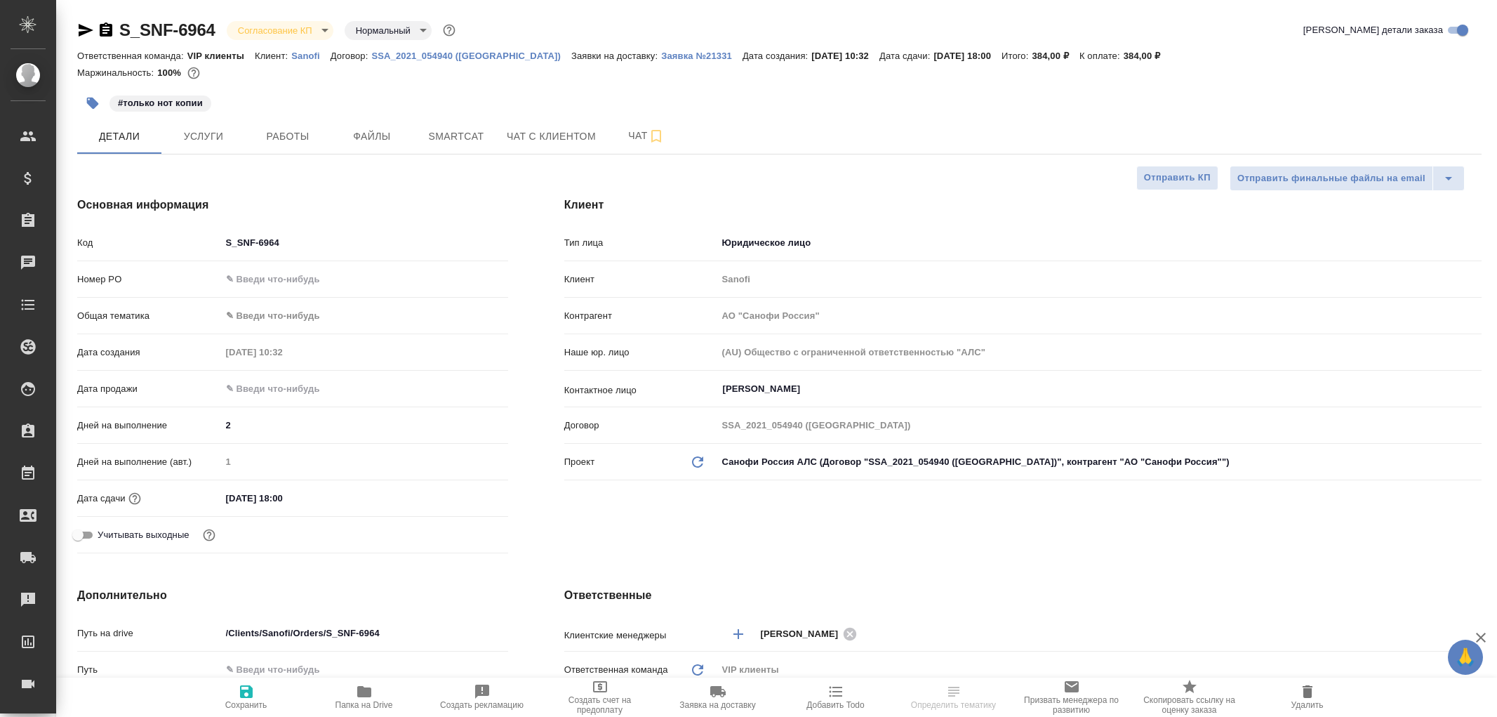
select select "RU"
type input "[PERSON_NAME]"
click at [637, 134] on span "Чат" at bounding box center [646, 136] width 67 height 18
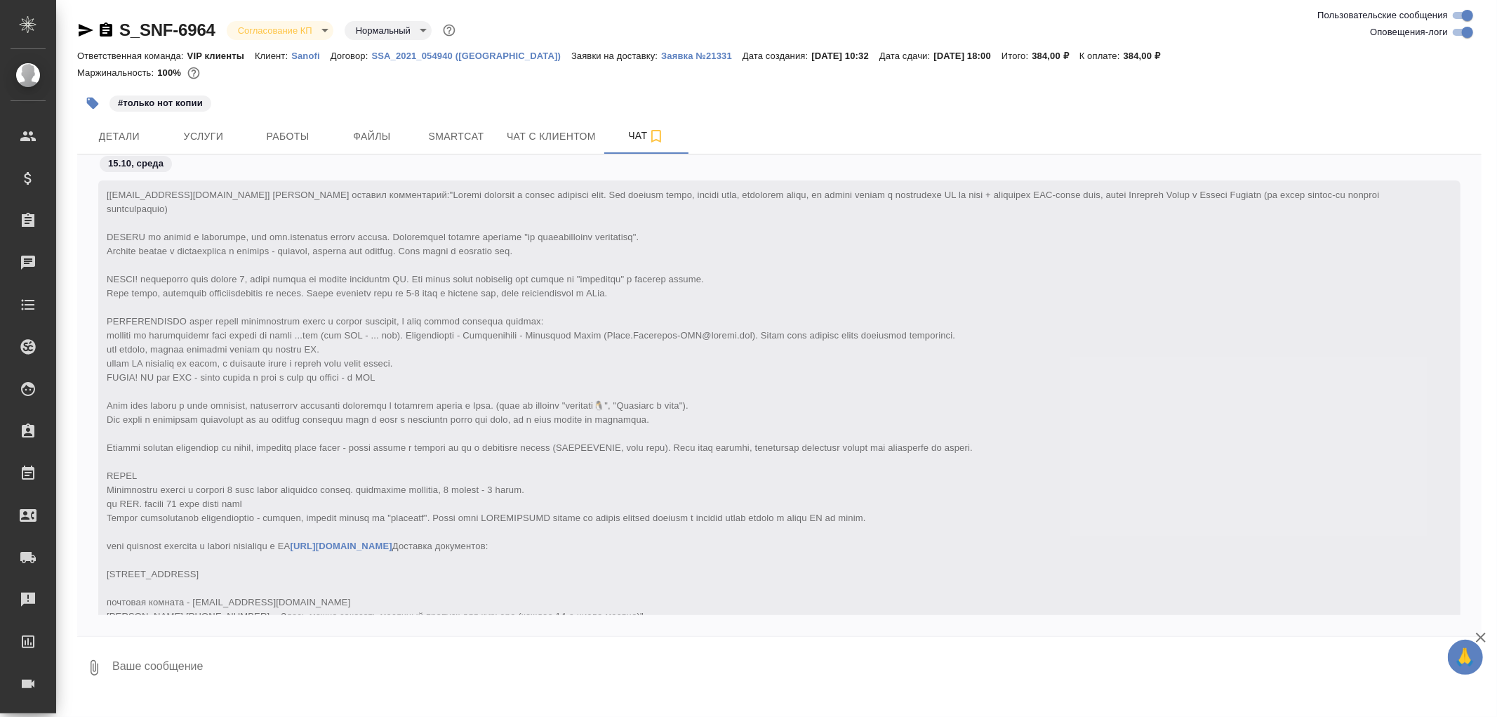
scroll to position [451, 0]
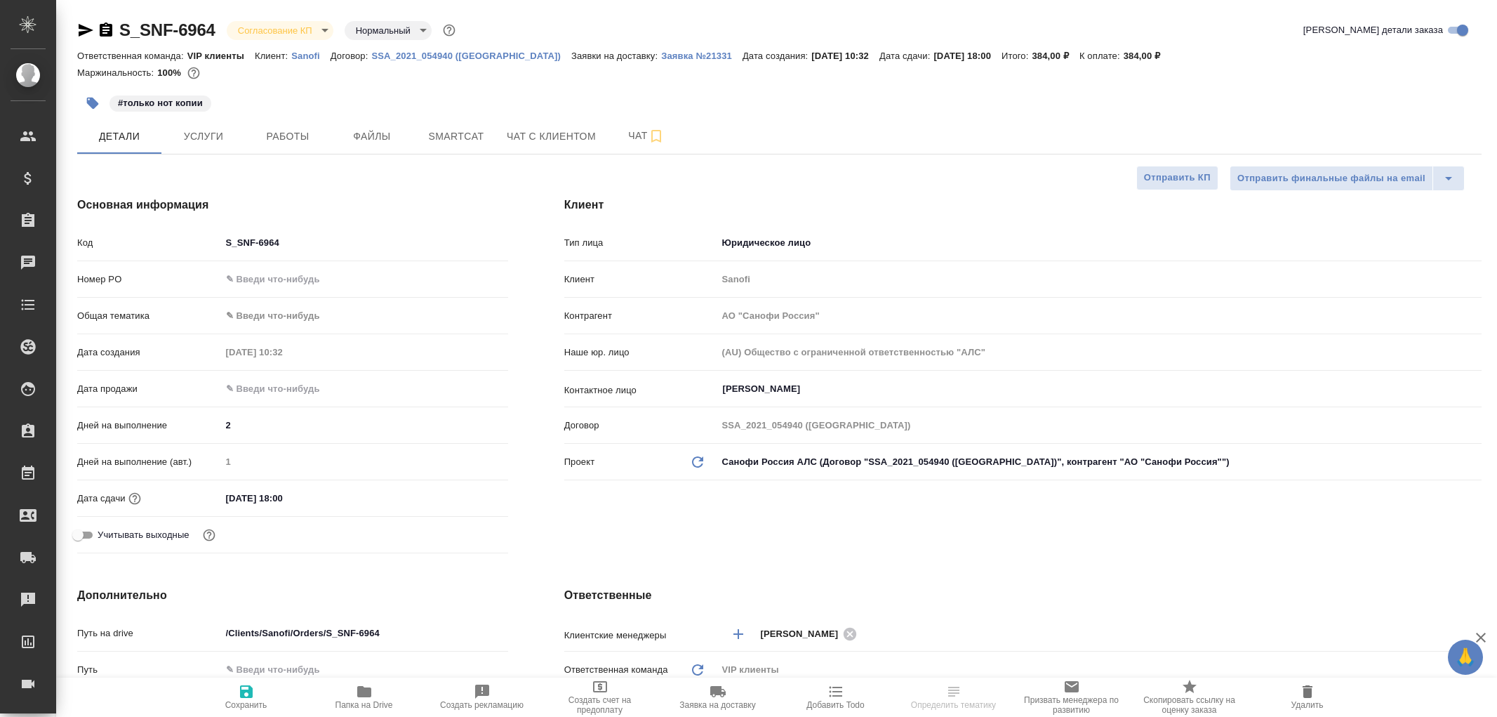
select select "RU"
type textarea "x"
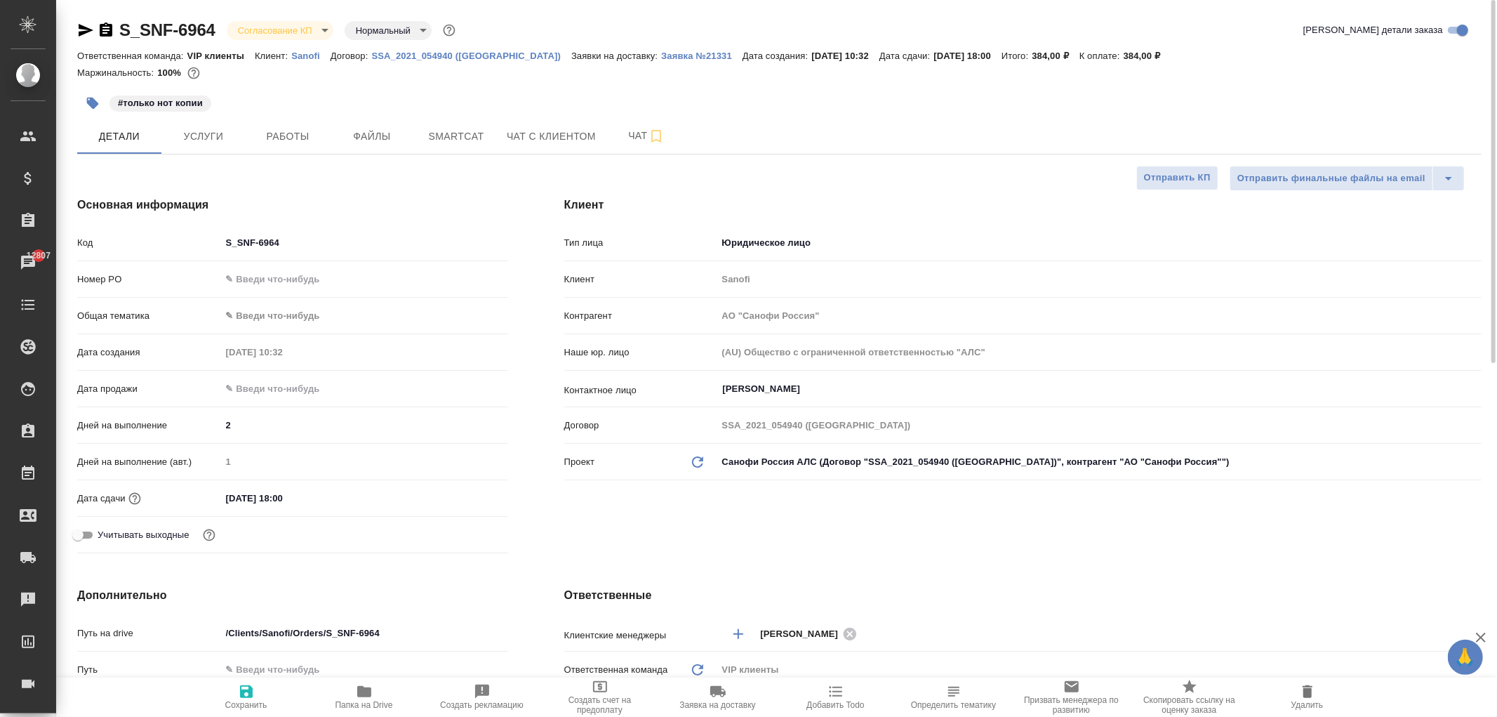
click at [310, 60] on link "Sanofi" at bounding box center [310, 55] width 39 height 12
type textarea "x"
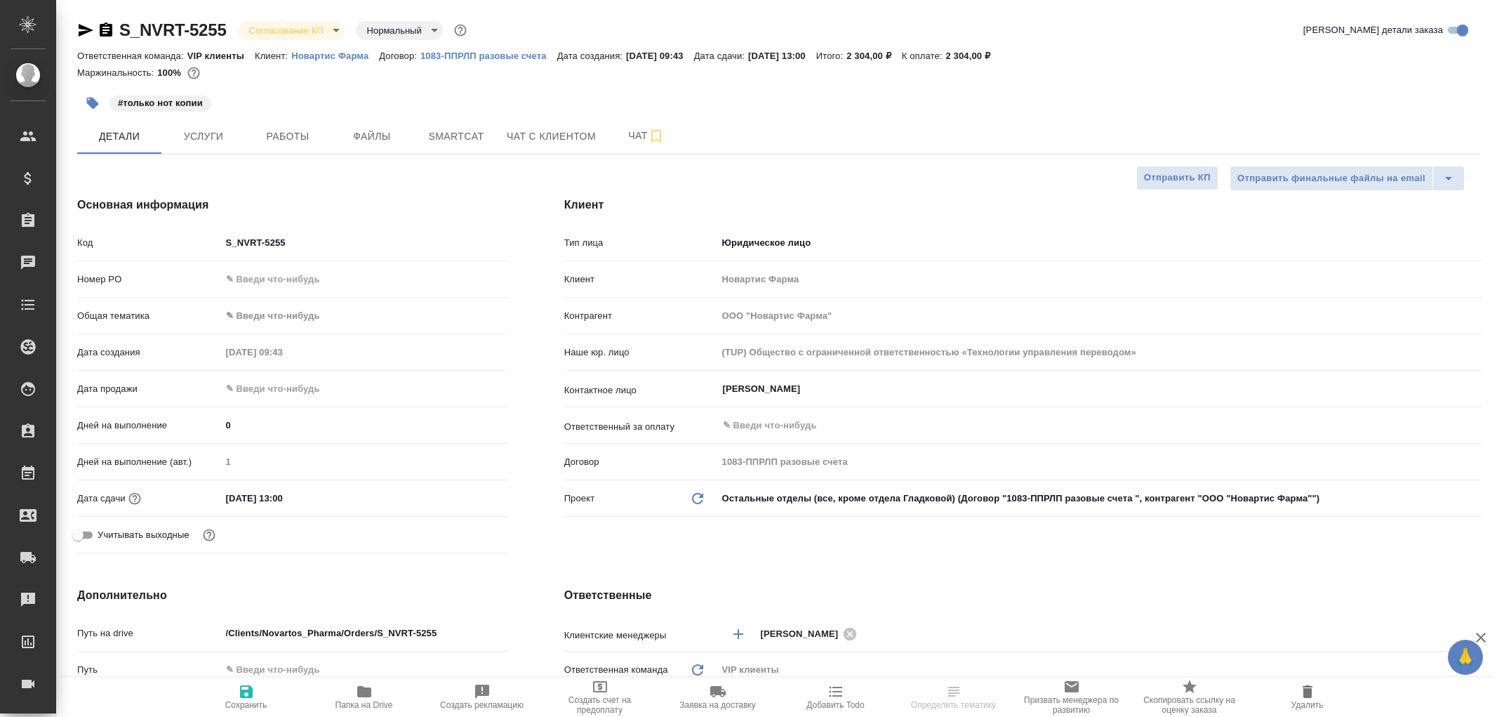
select select "RU"
type textarea "x"
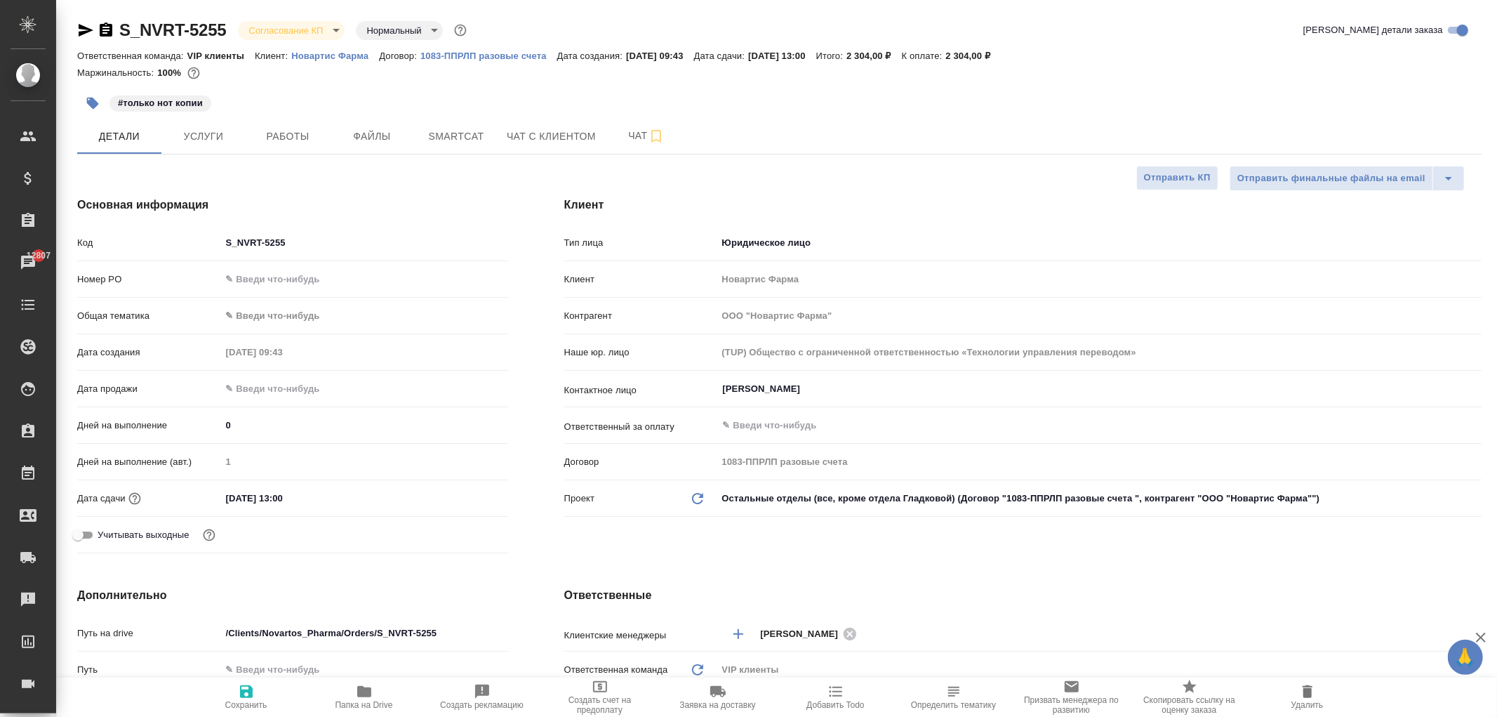
type textarea "x"
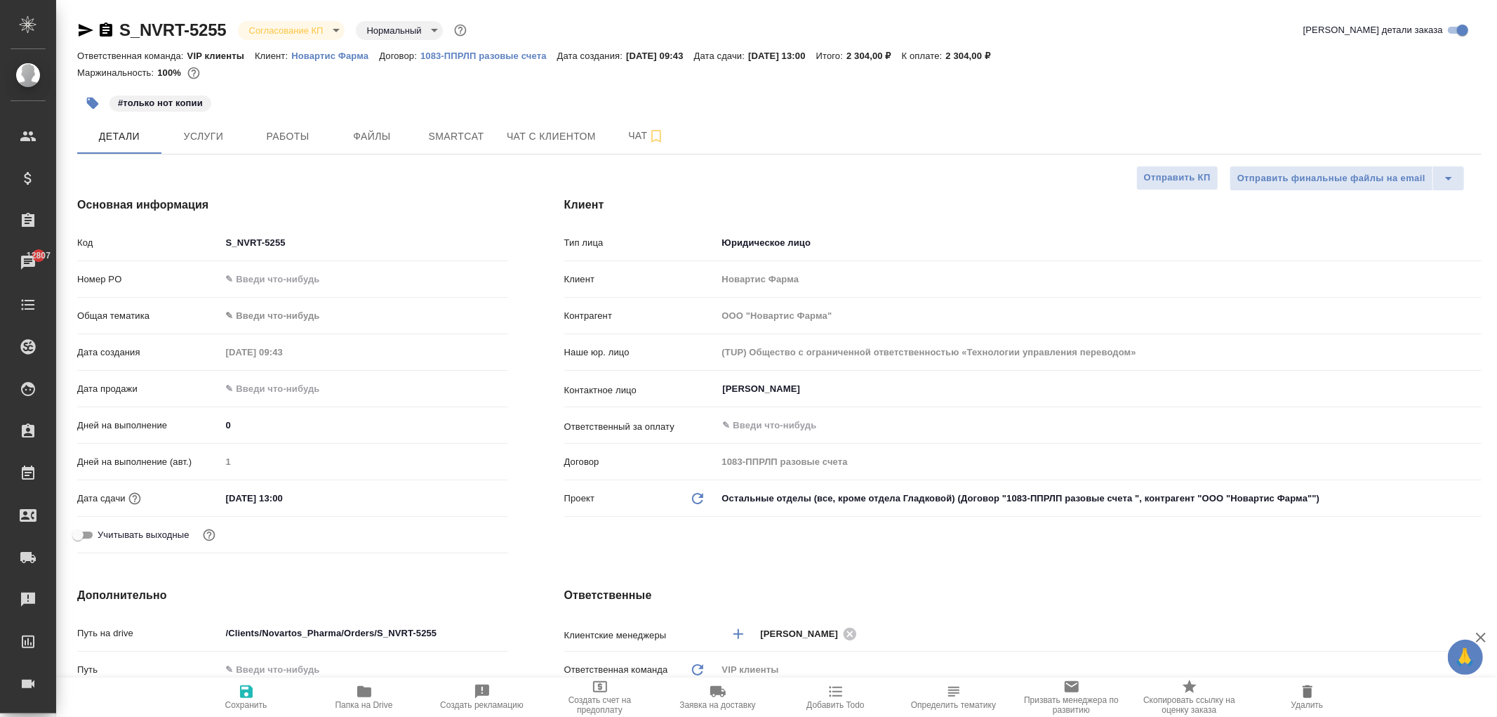
type textarea "x"
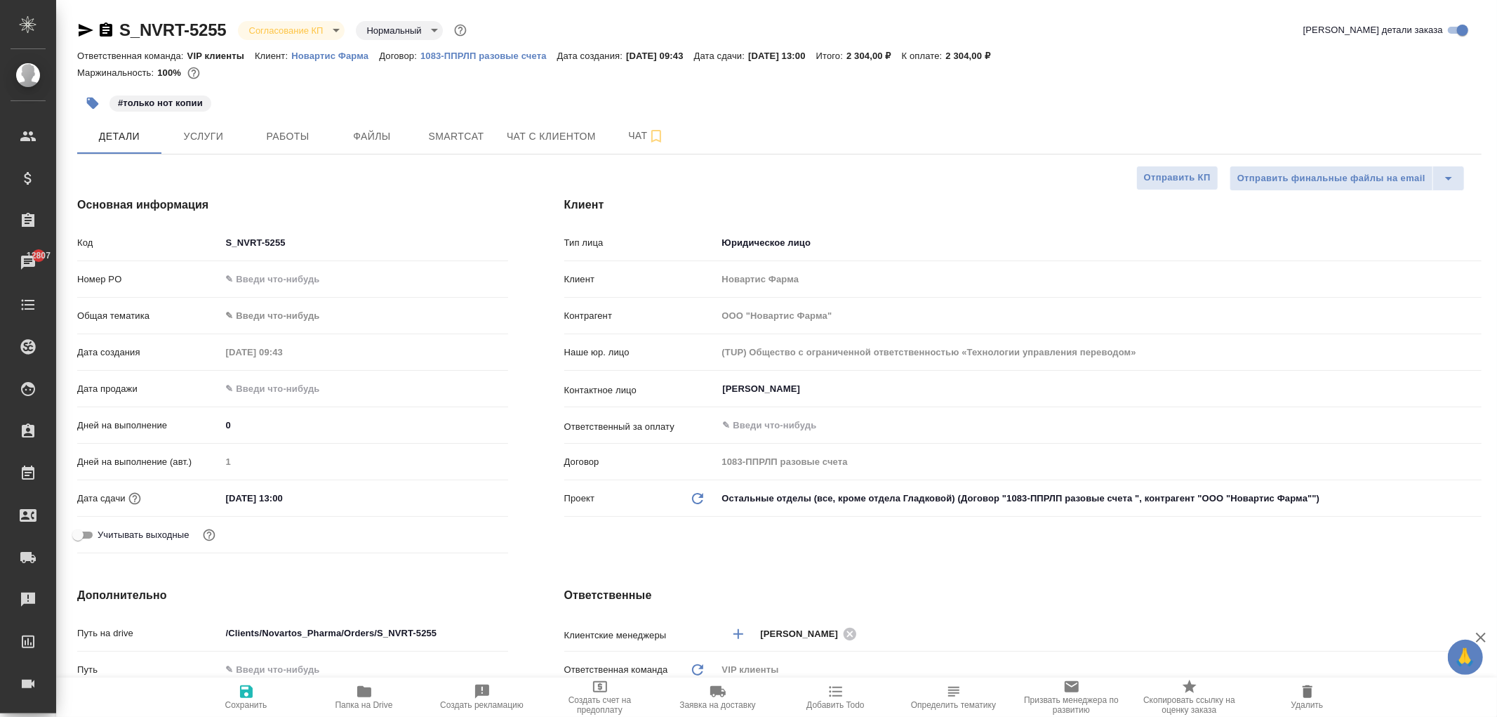
type textarea "x"
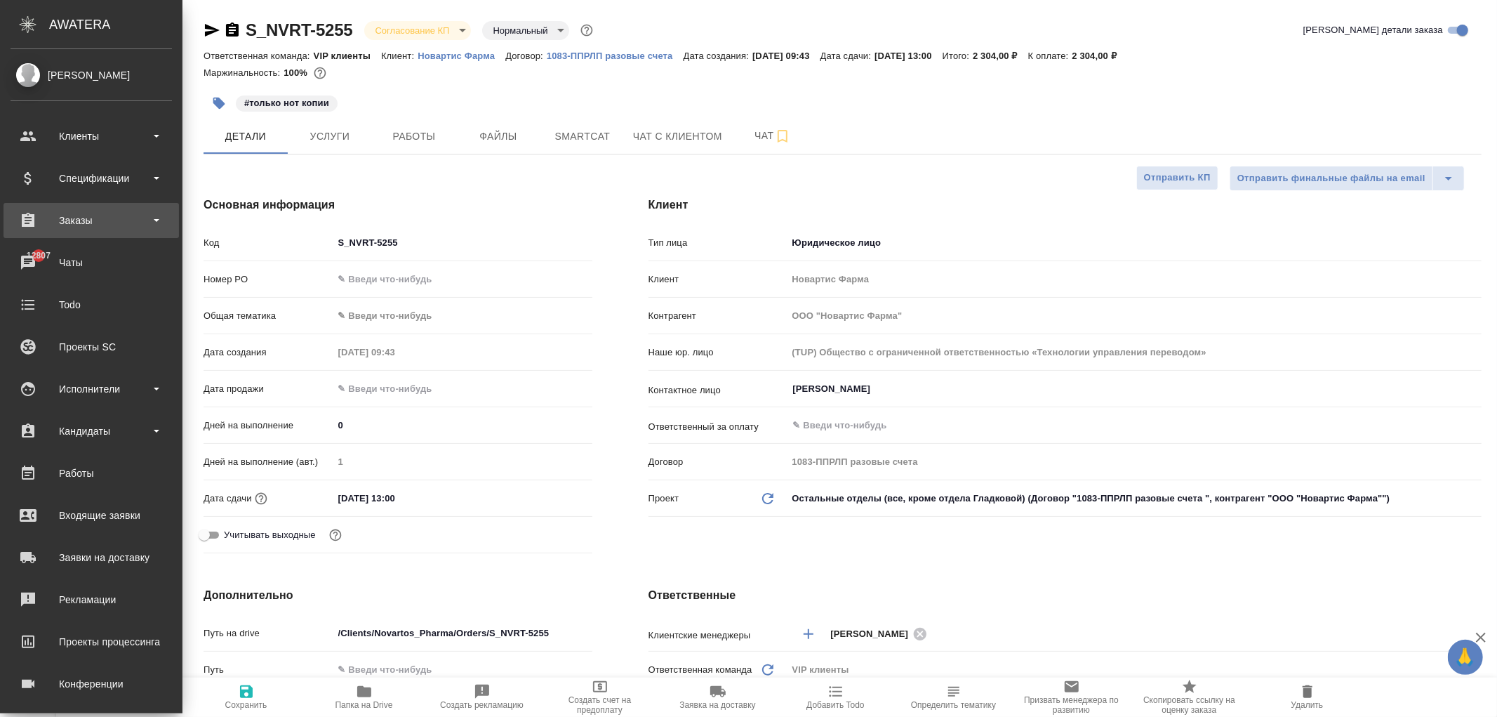
click at [61, 222] on div "Заказы" at bounding box center [91, 220] width 161 height 21
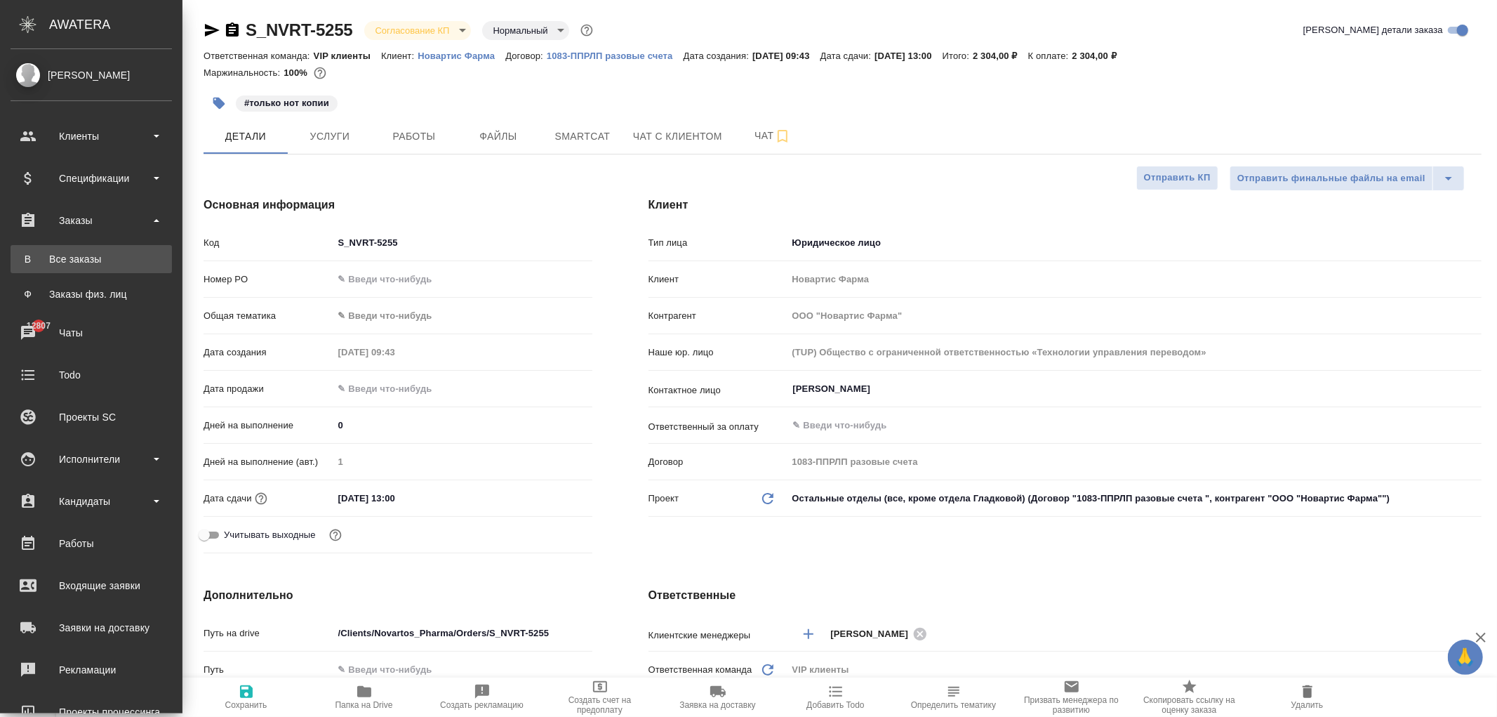
type textarea "x"
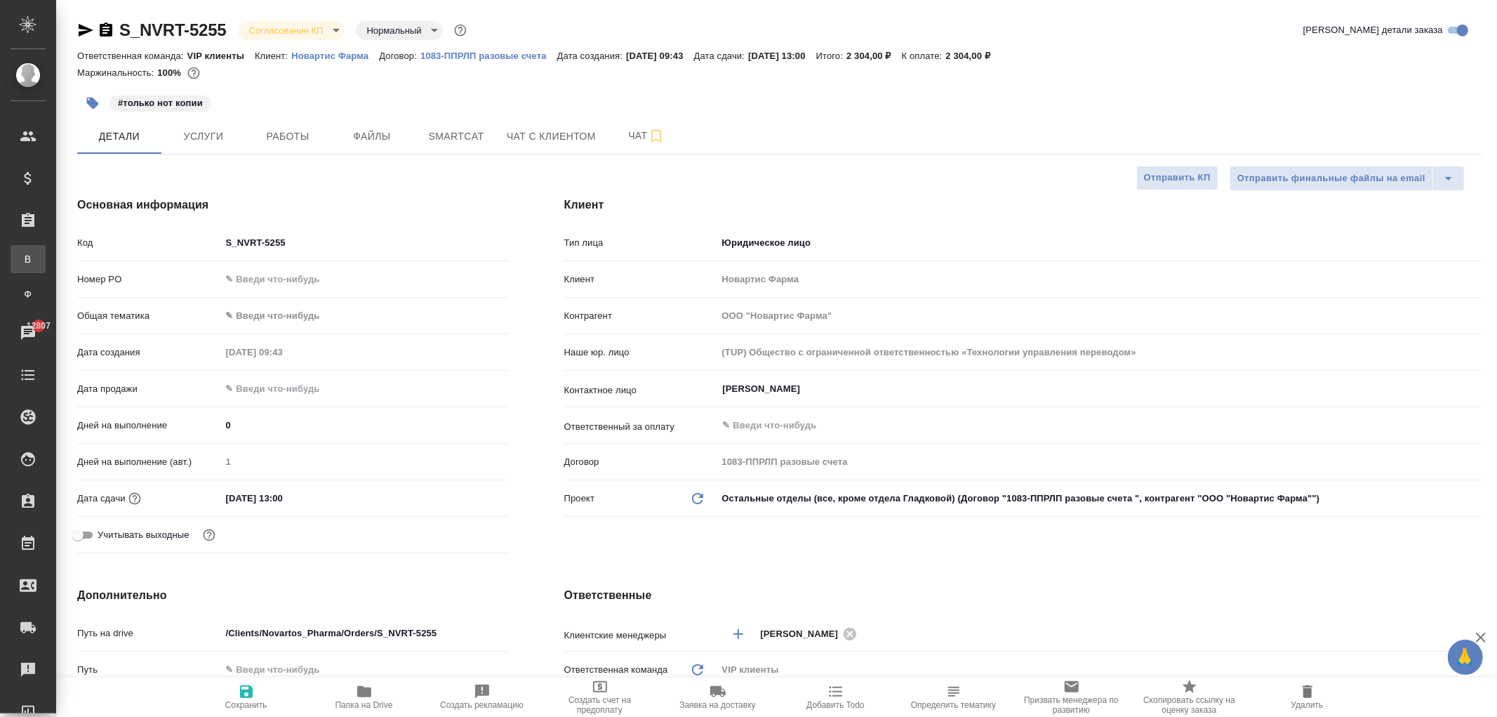
click at [21, 257] on div "Все заказы" at bounding box center [10, 259] width 21 height 14
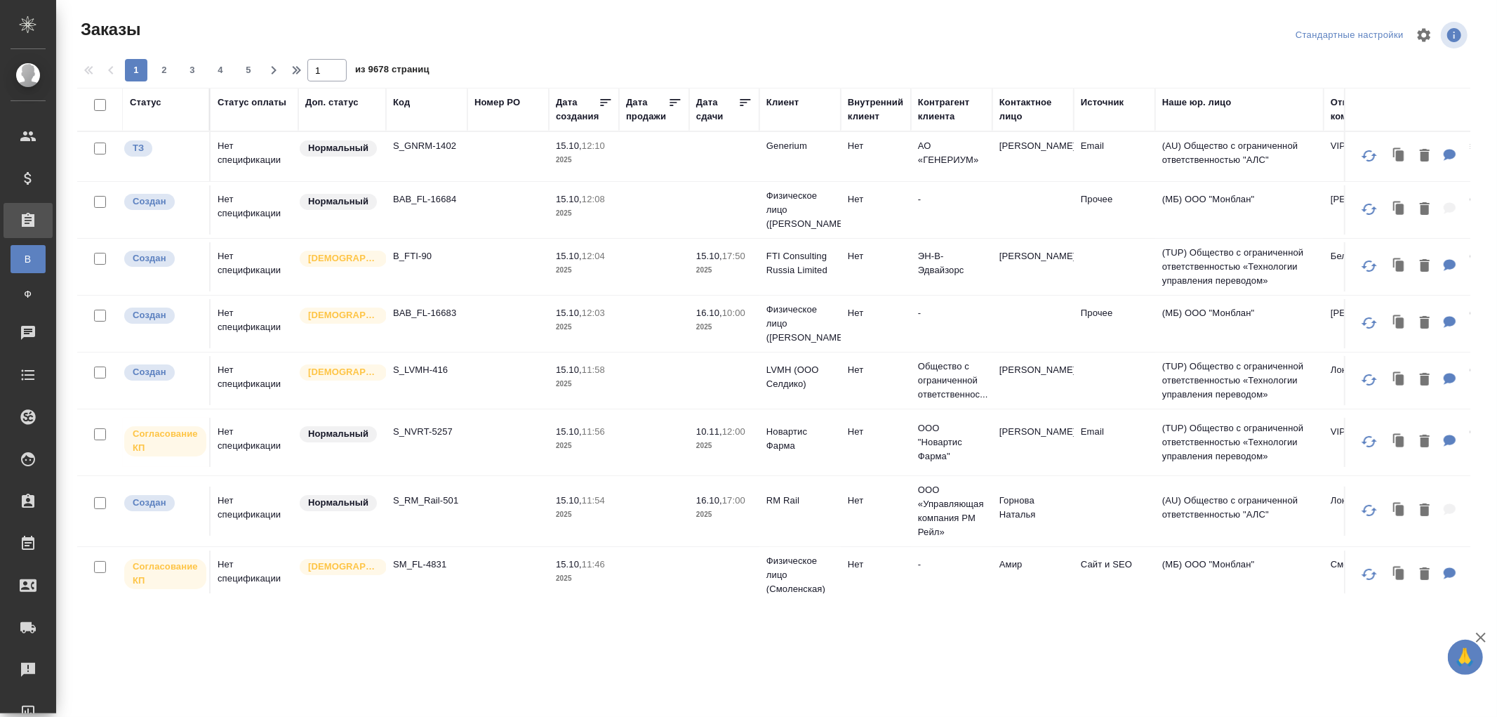
click at [1018, 103] on div "Контактное лицо" at bounding box center [1032, 109] width 67 height 28
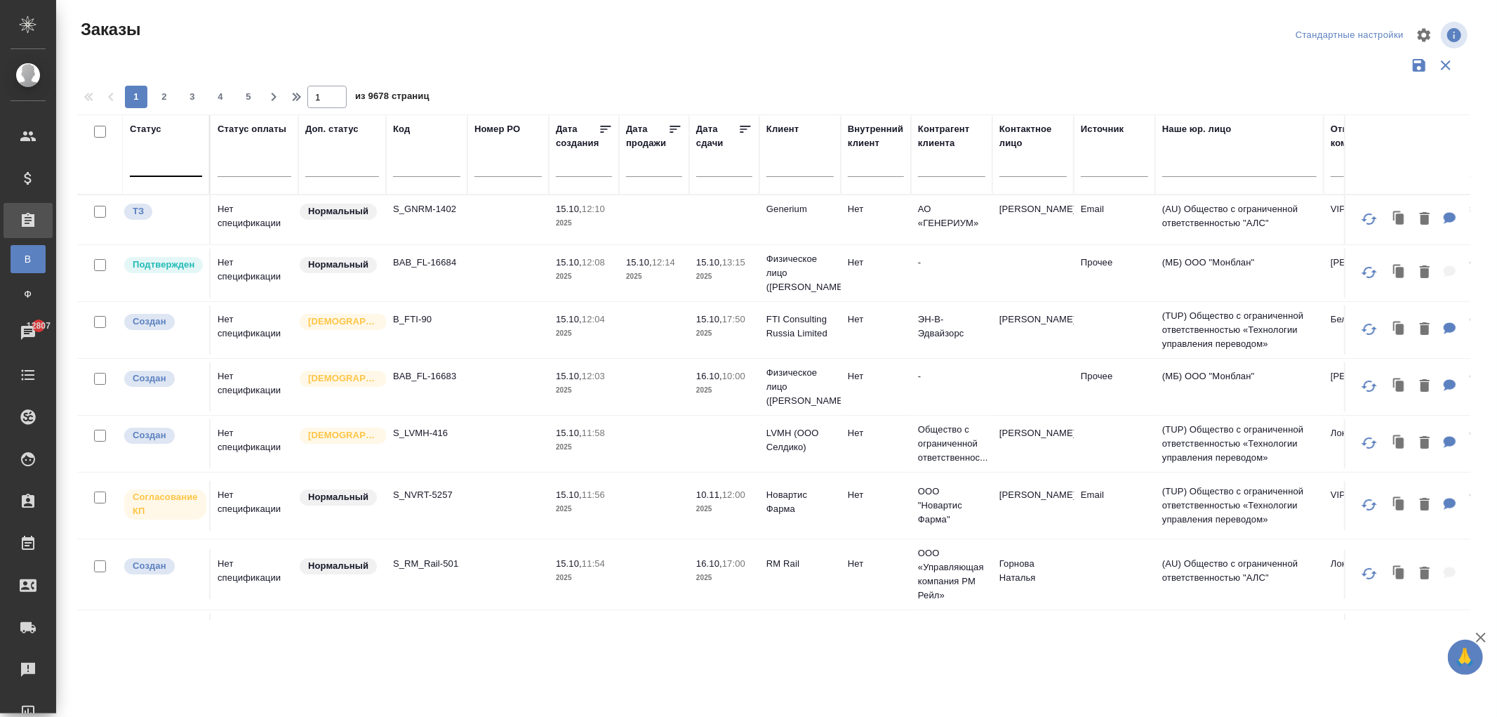
click at [178, 166] on div at bounding box center [166, 162] width 72 height 20
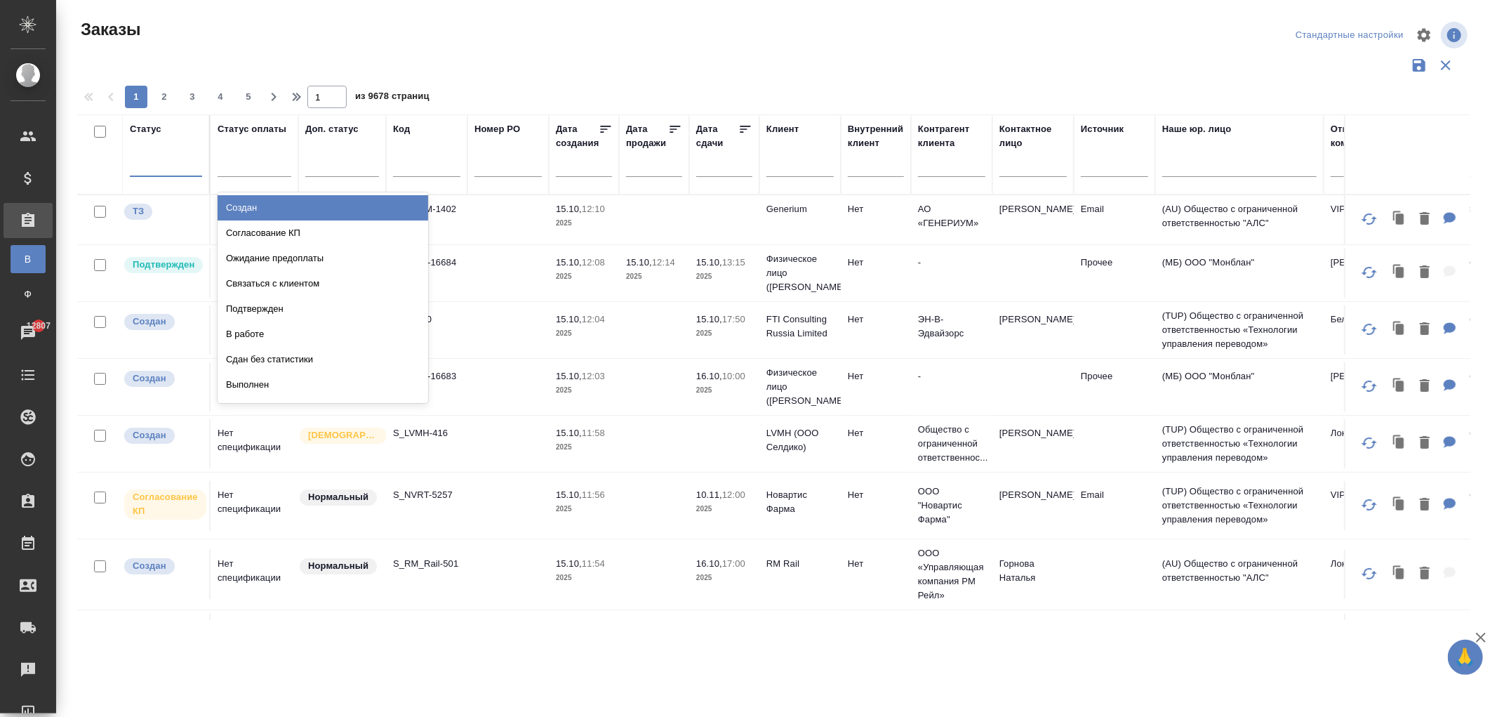
click at [502, 51] on div "Заказы" at bounding box center [311, 35] width 468 height 34
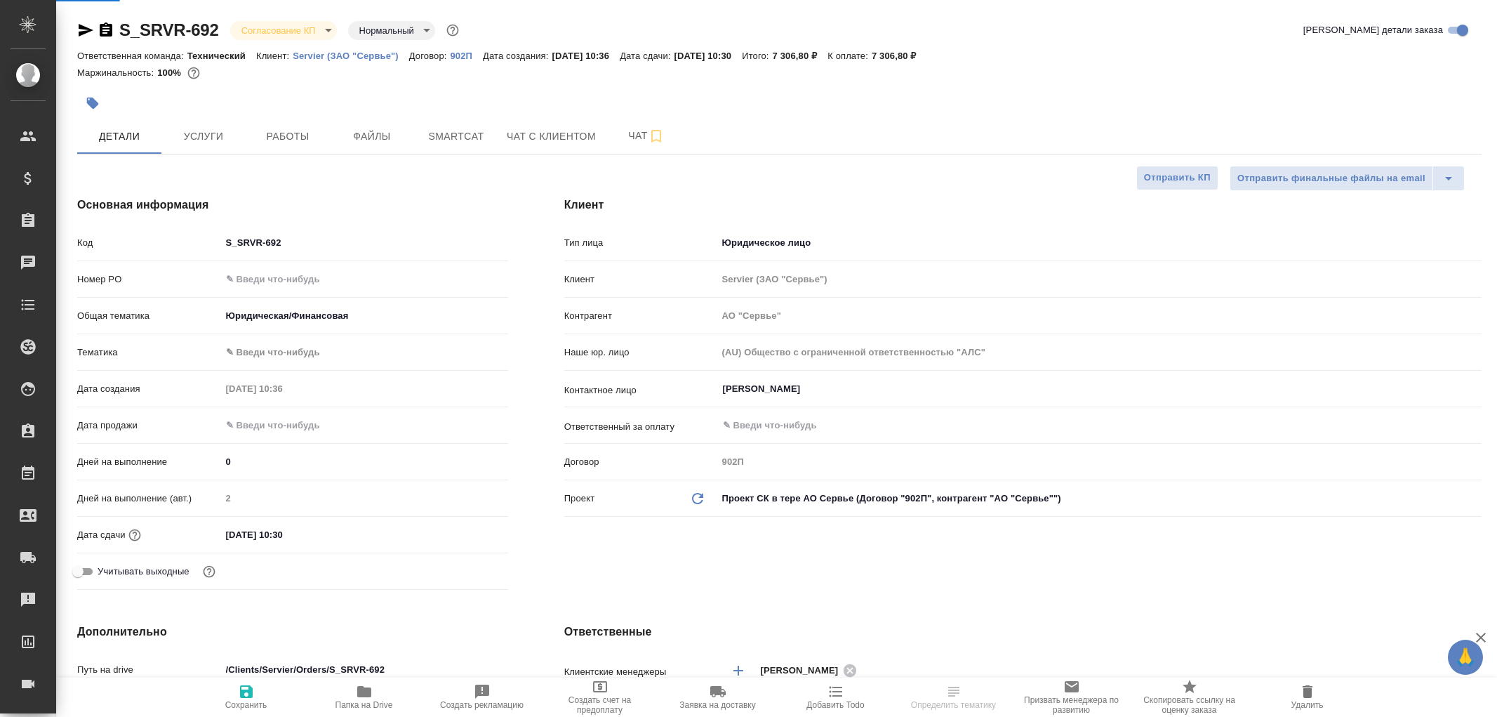
select select "RU"
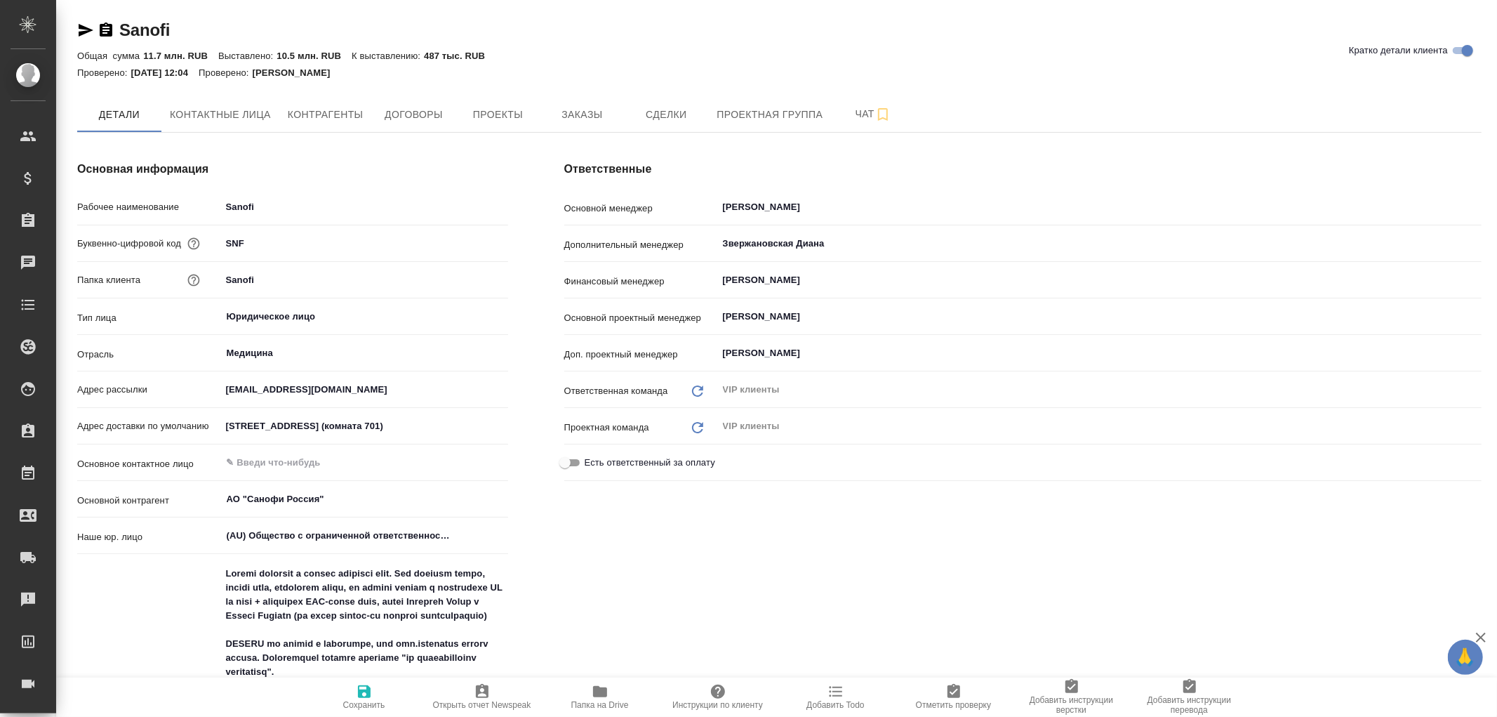
type textarea "x"
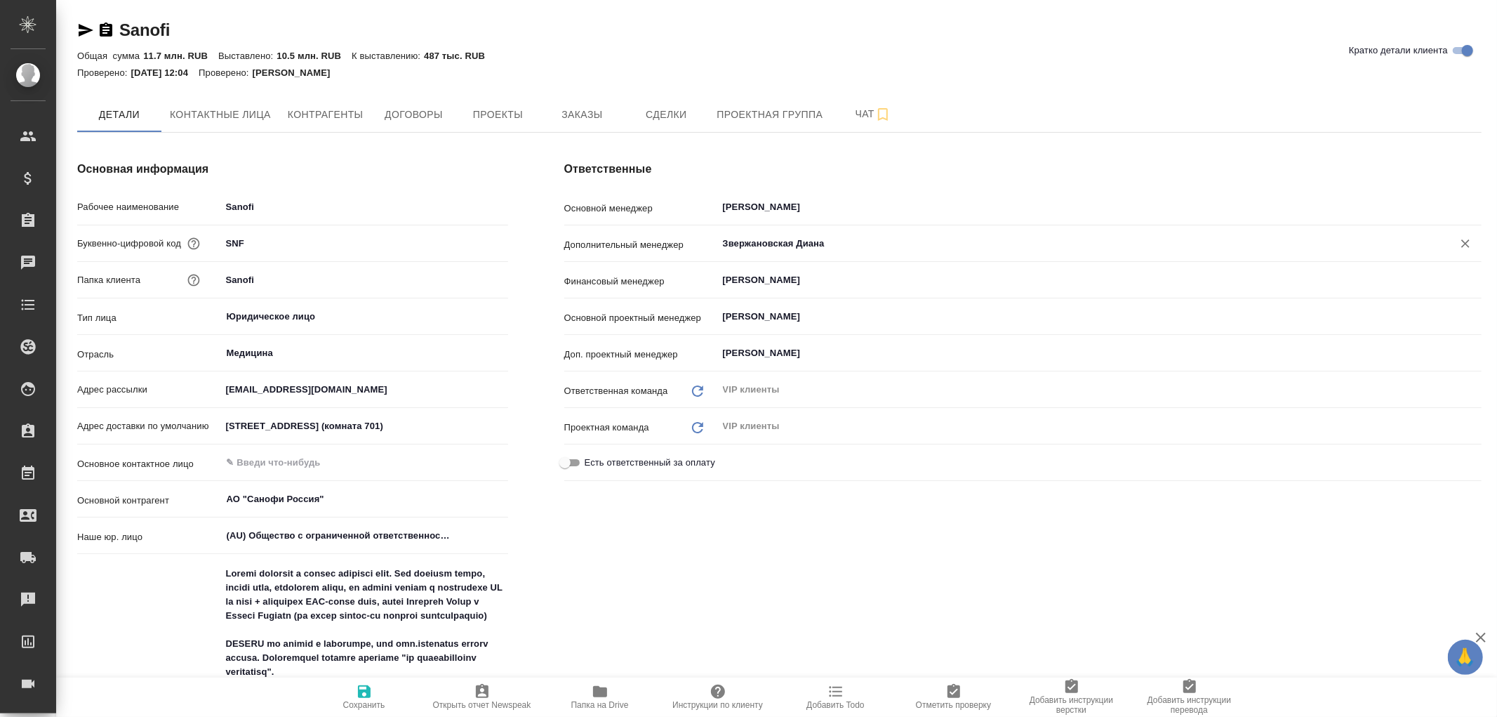
type textarea "x"
click at [487, 115] on span "Проекты" at bounding box center [497, 115] width 67 height 18
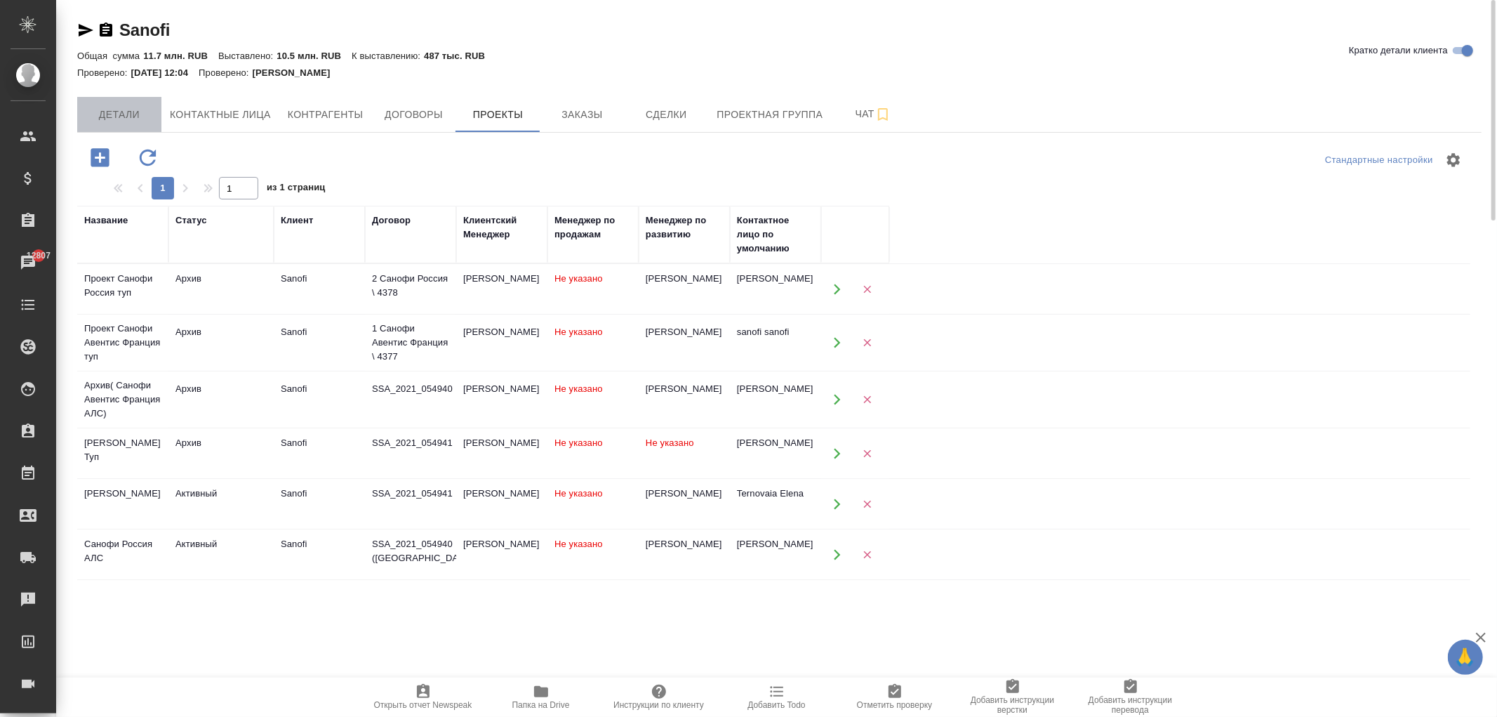
click at [138, 114] on span "Детали" at bounding box center [119, 115] width 67 height 18
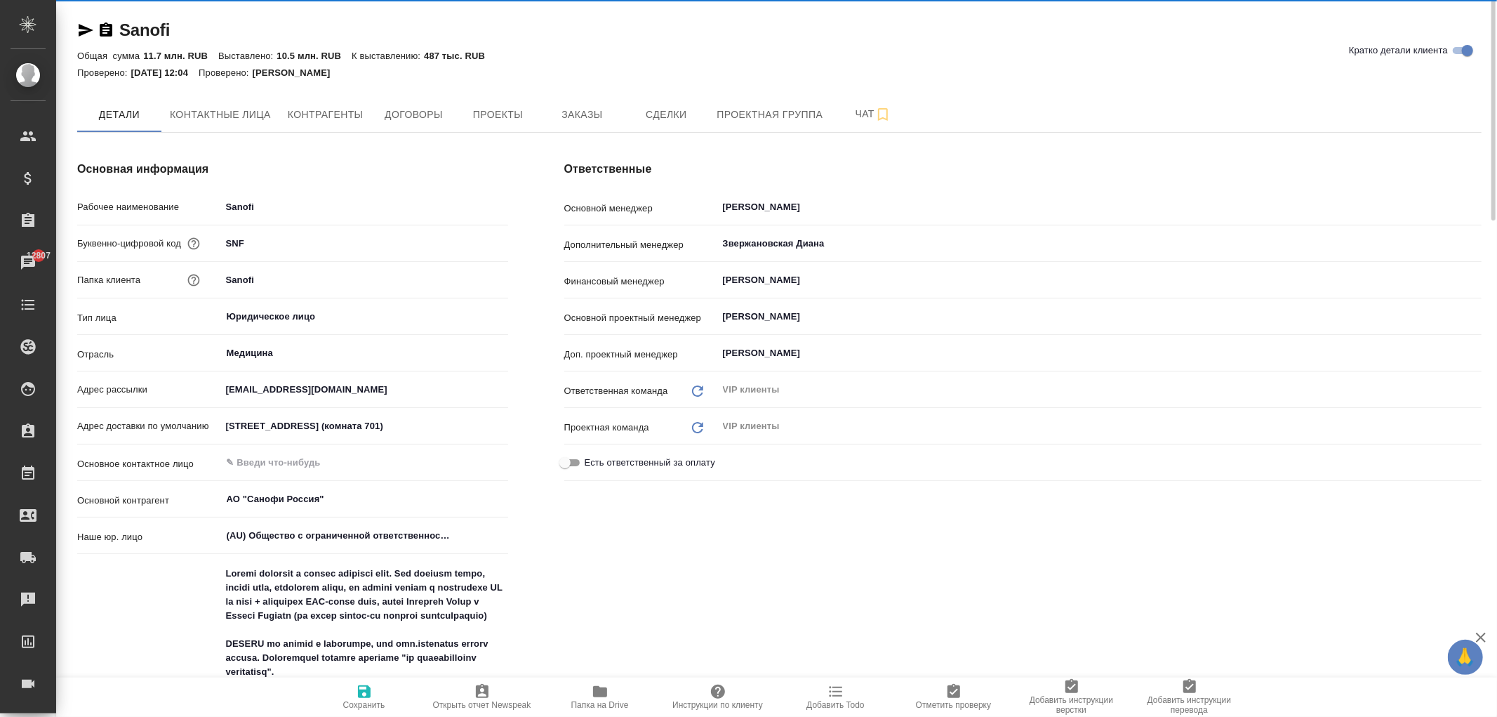
type textarea "x"
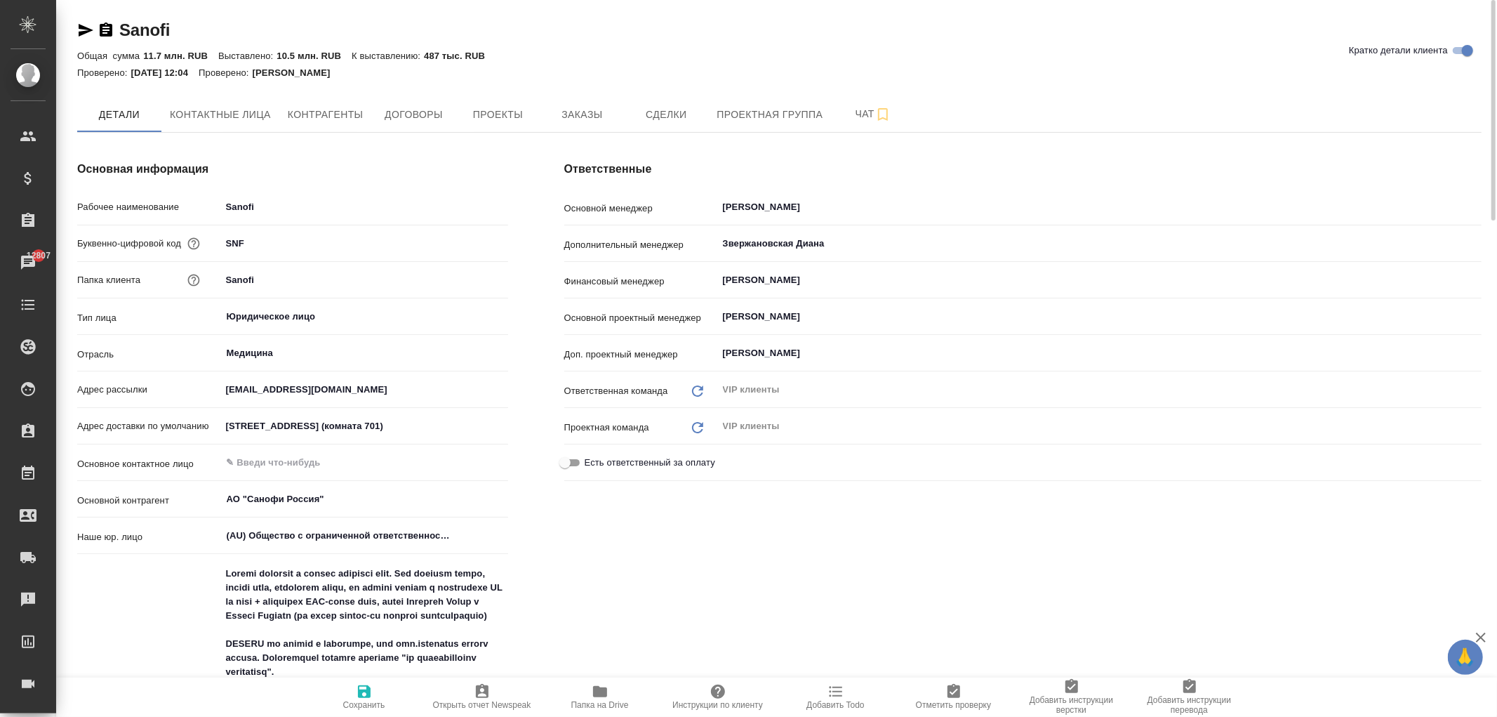
type textarea "x"
click at [521, 107] on span "Проекты" at bounding box center [497, 115] width 67 height 18
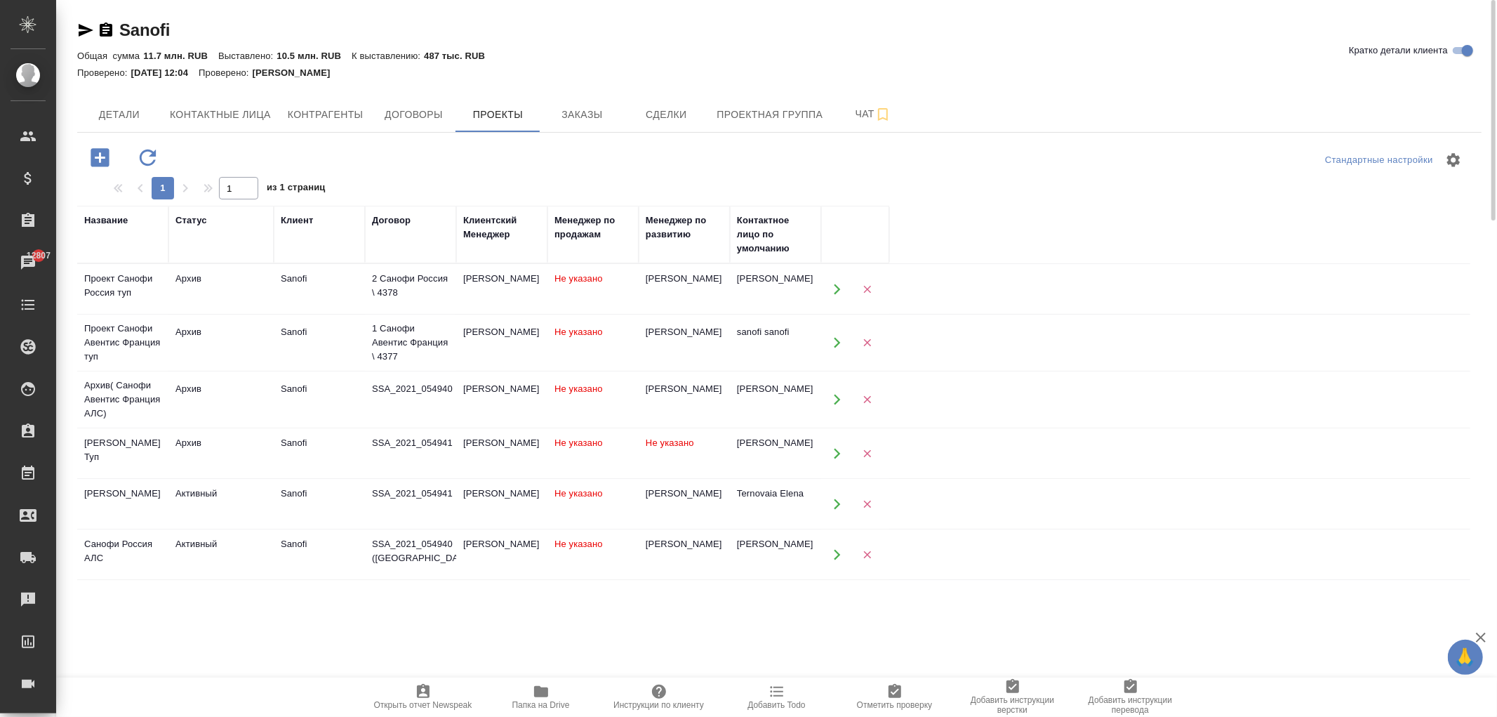
click at [367, 277] on td "2 Санофи Россия \ 4378" at bounding box center [410, 289] width 91 height 49
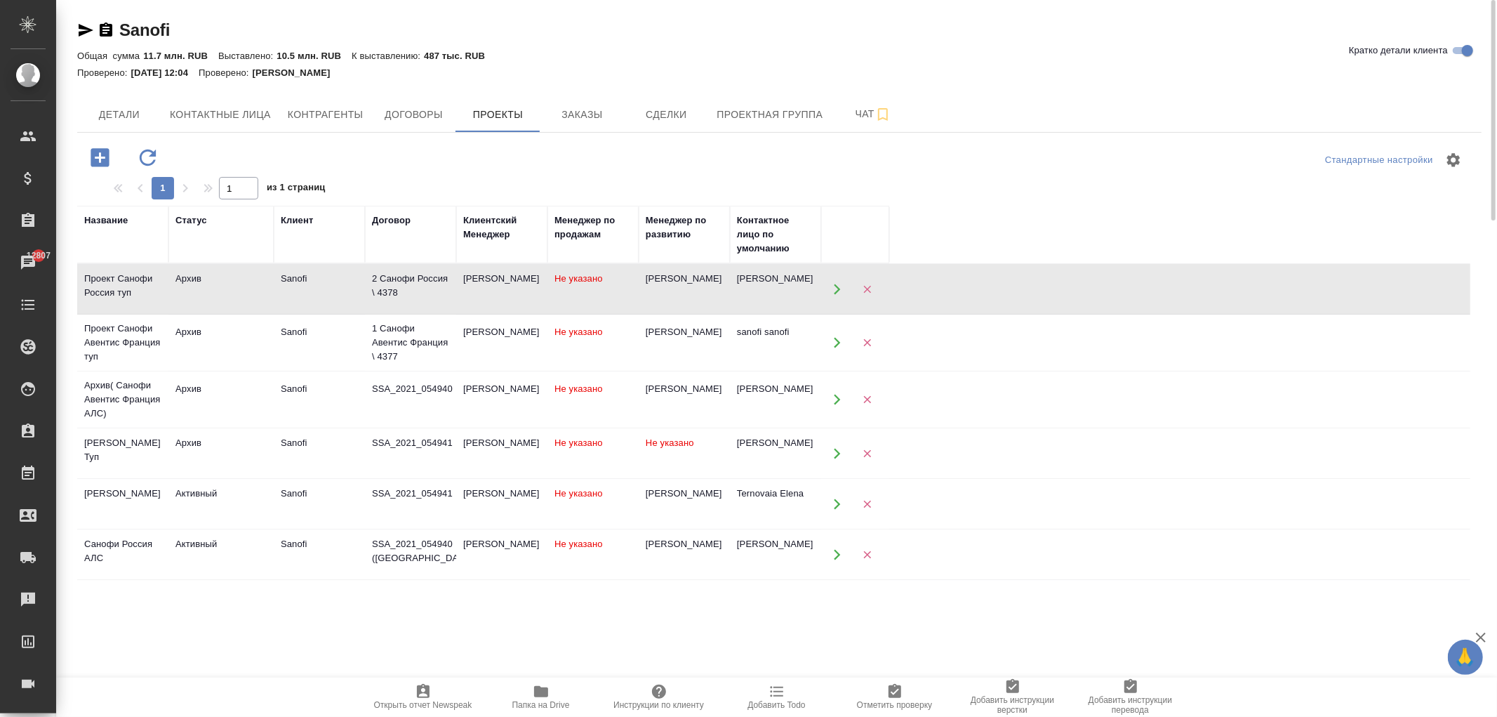
click at [367, 277] on td "2 Санофи Россия \ 4378" at bounding box center [410, 289] width 91 height 49
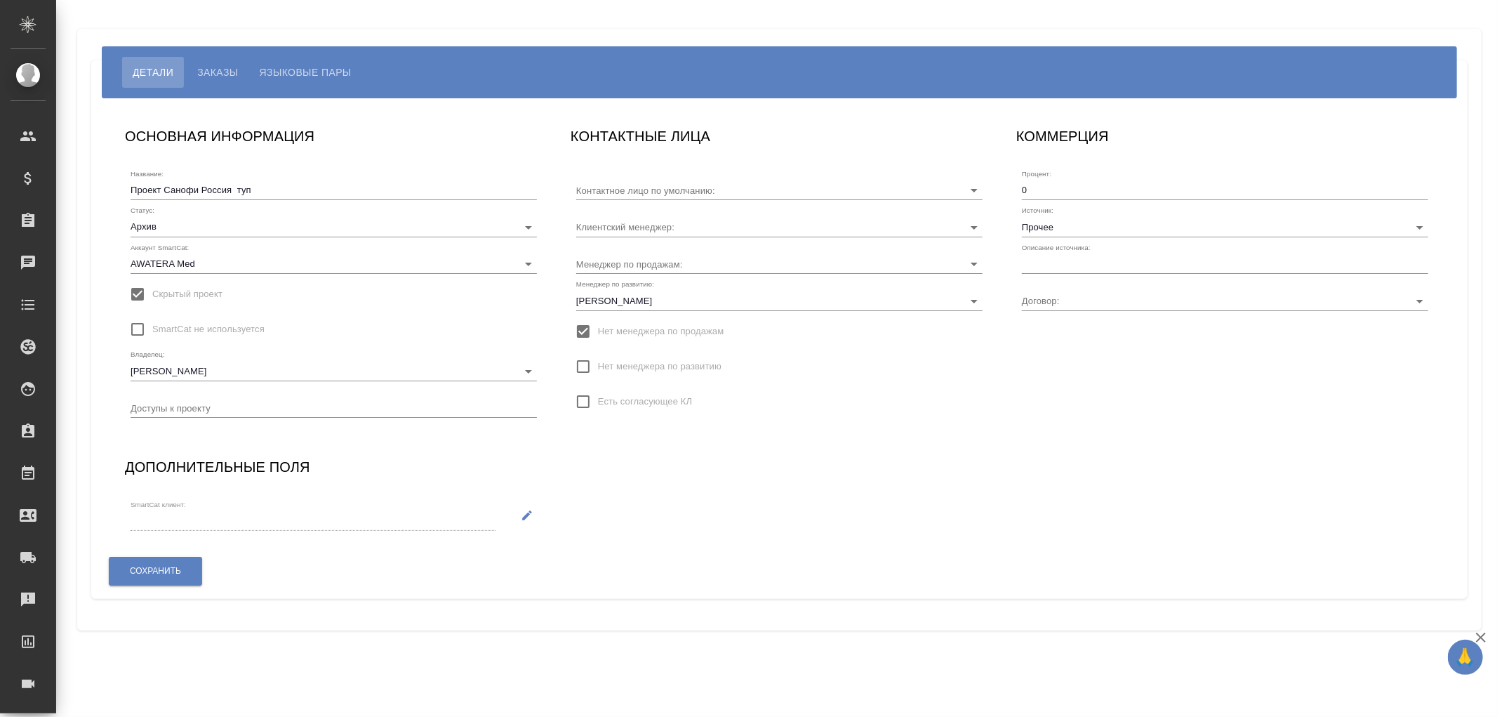
type input "[PERSON_NAME]"
type input "2 Санофи Россия \ 4378"
type input "[PERSON_NAME]"
